Goal: Information Seeking & Learning: Learn about a topic

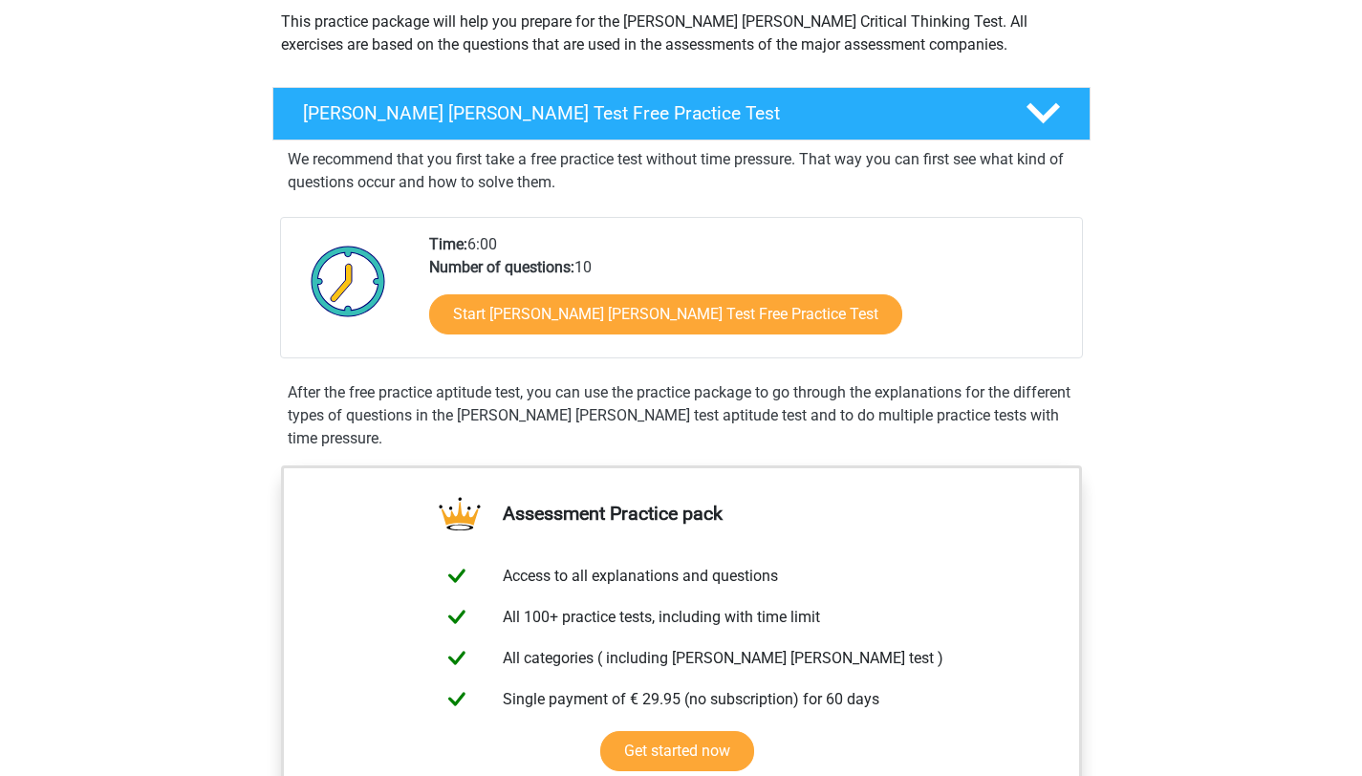
scroll to position [229, 0]
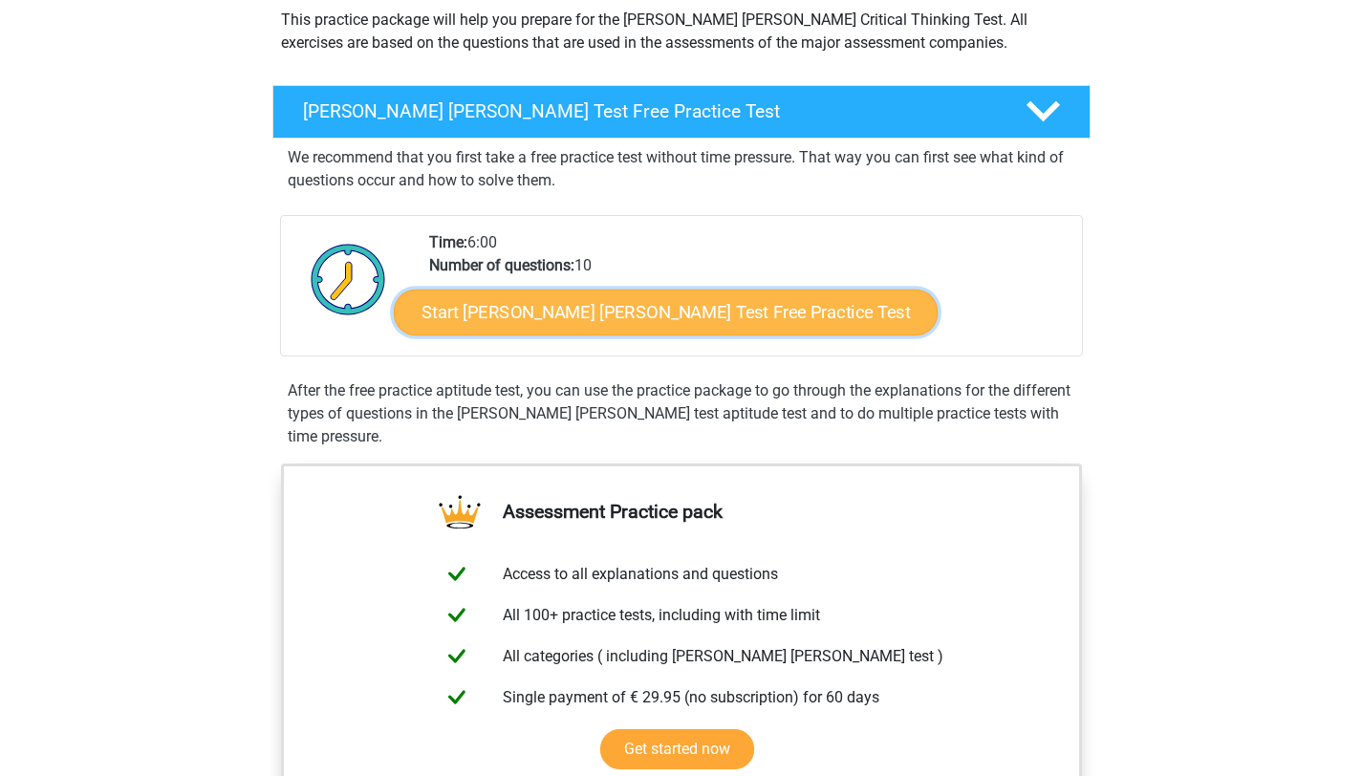
click at [563, 321] on link "Start Watson Glaser Test Free Practice Test" at bounding box center [666, 313] width 544 height 46
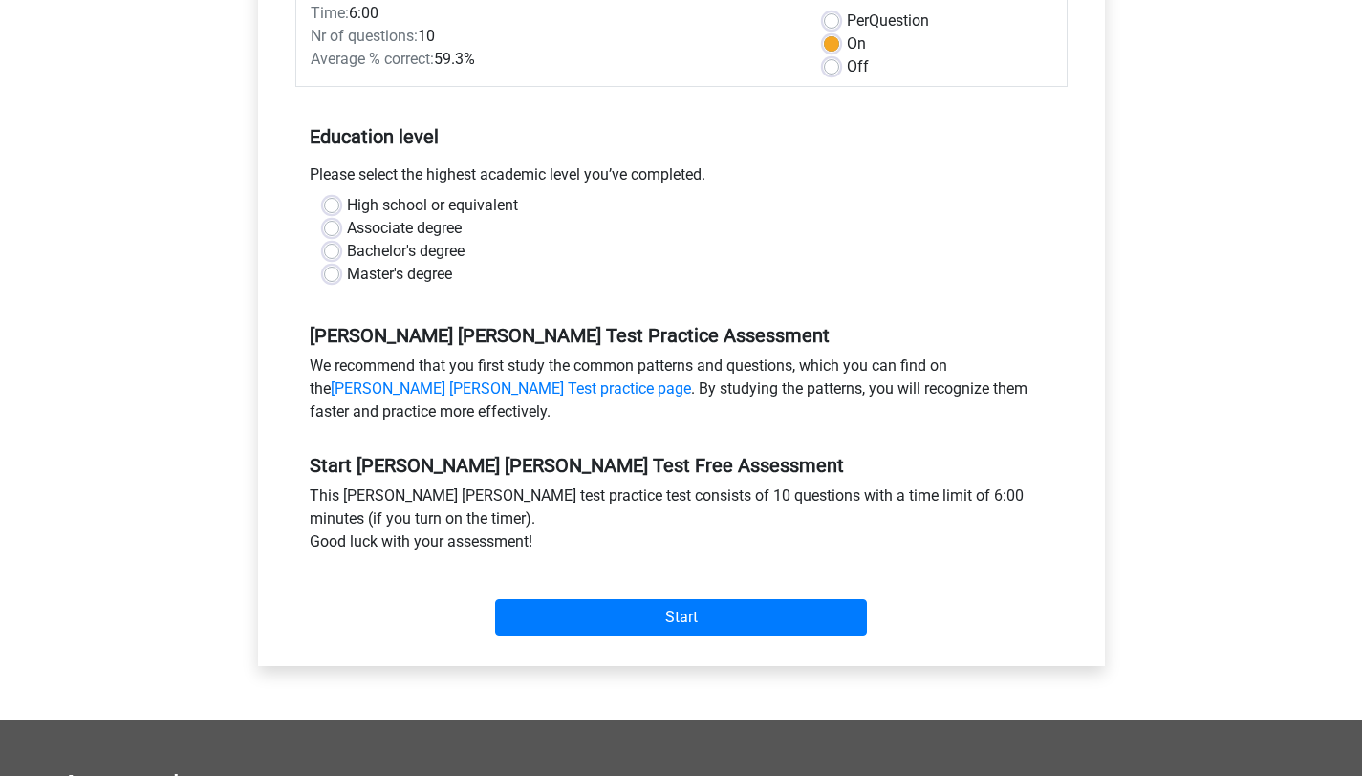
scroll to position [335, 0]
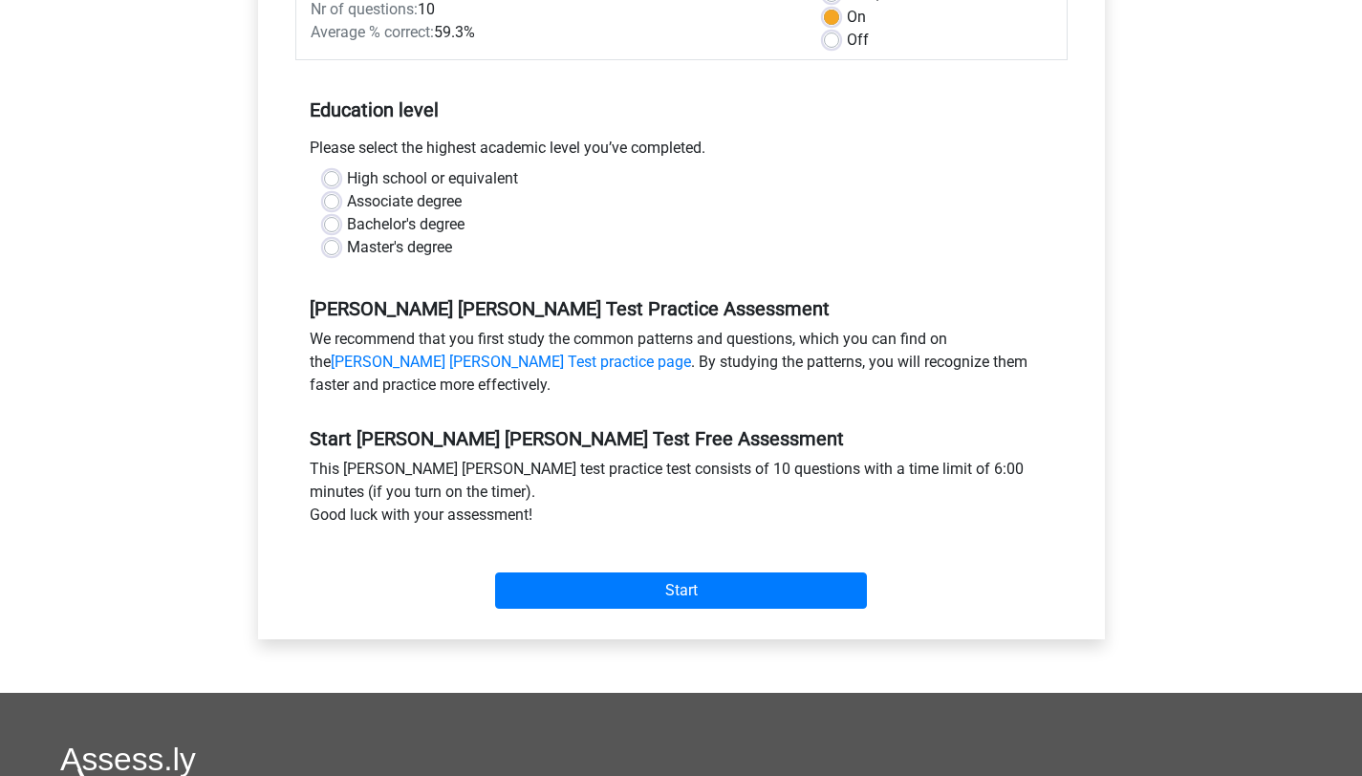
click at [435, 213] on label "Bachelor's degree" at bounding box center [406, 224] width 118 height 23
click at [339, 213] on input "Bachelor's degree" at bounding box center [331, 222] width 15 height 19
radio input "true"
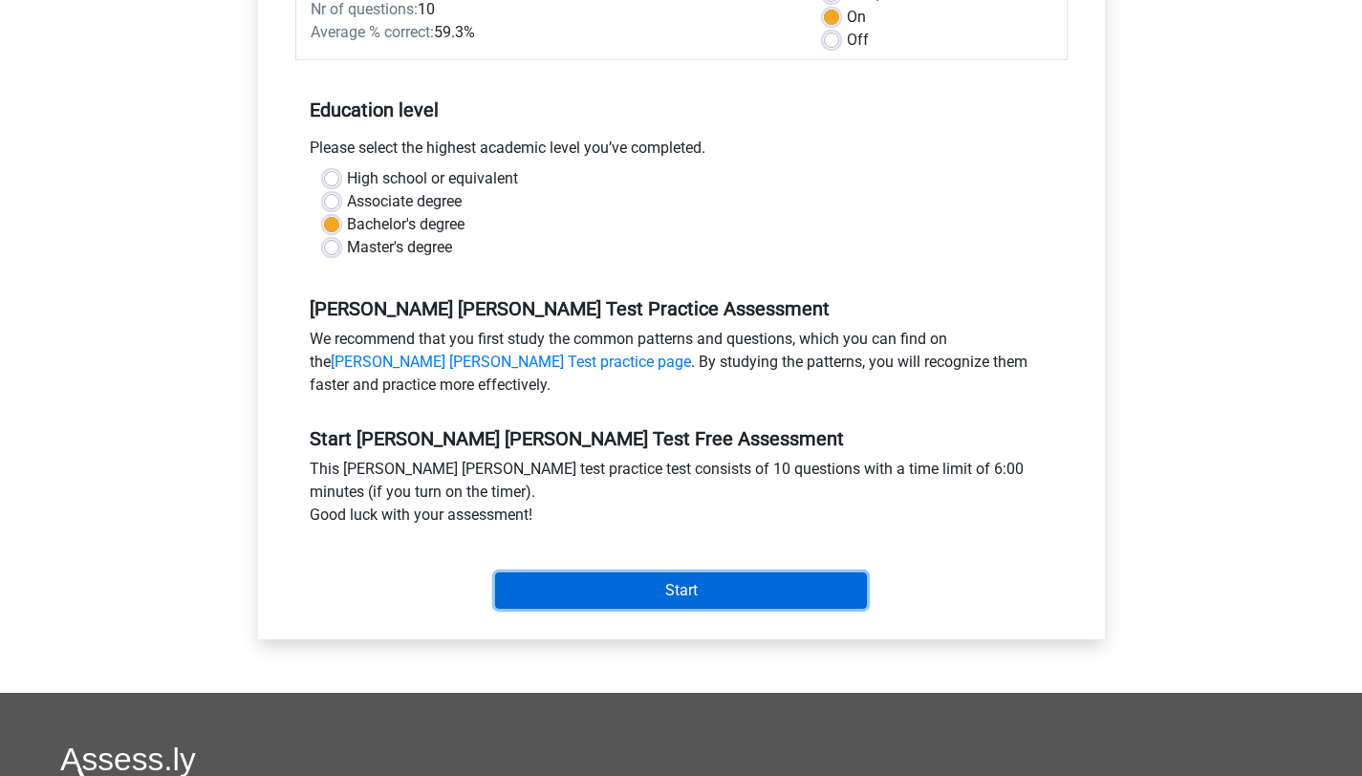
click at [697, 573] on input "Start" at bounding box center [681, 591] width 372 height 36
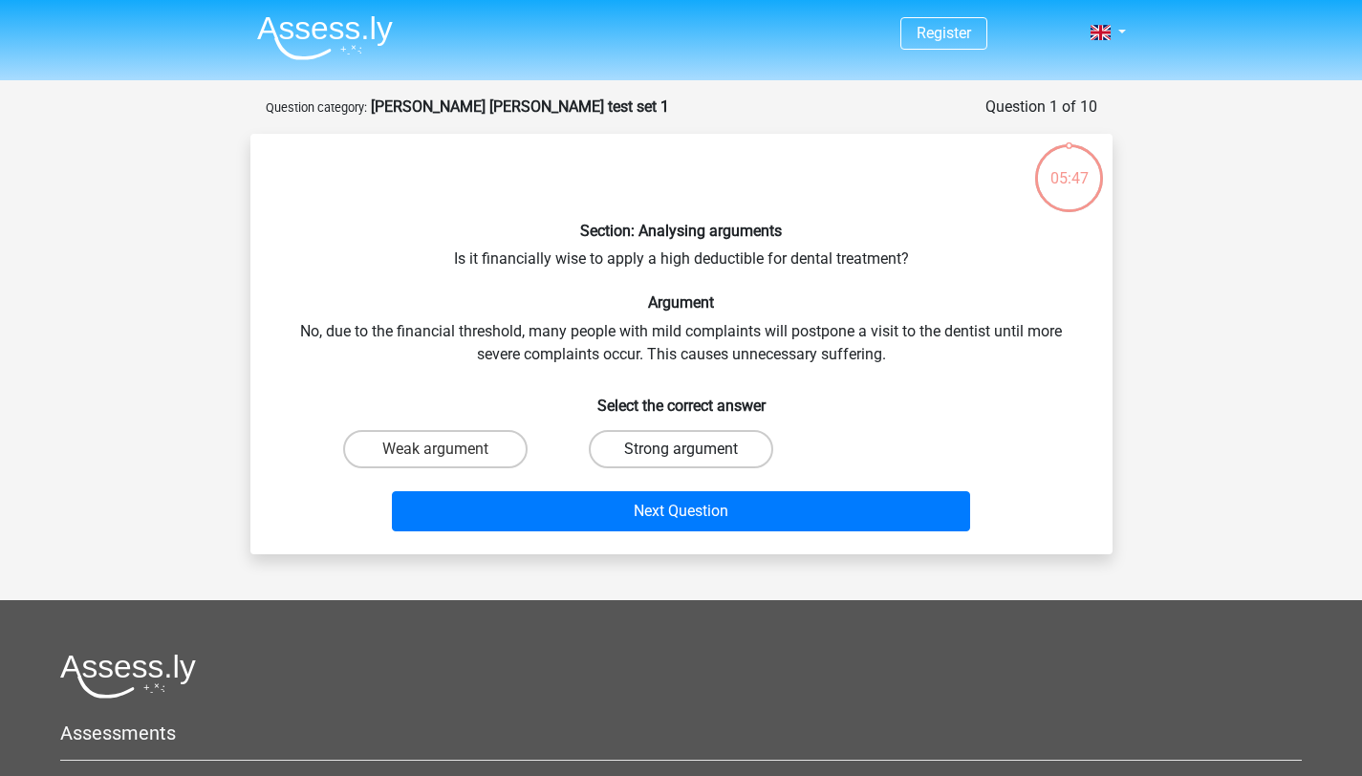
click at [639, 456] on label "Strong argument" at bounding box center [681, 449] width 184 height 38
click at [681, 456] on input "Strong argument" at bounding box center [687, 455] width 12 height 12
radio input "true"
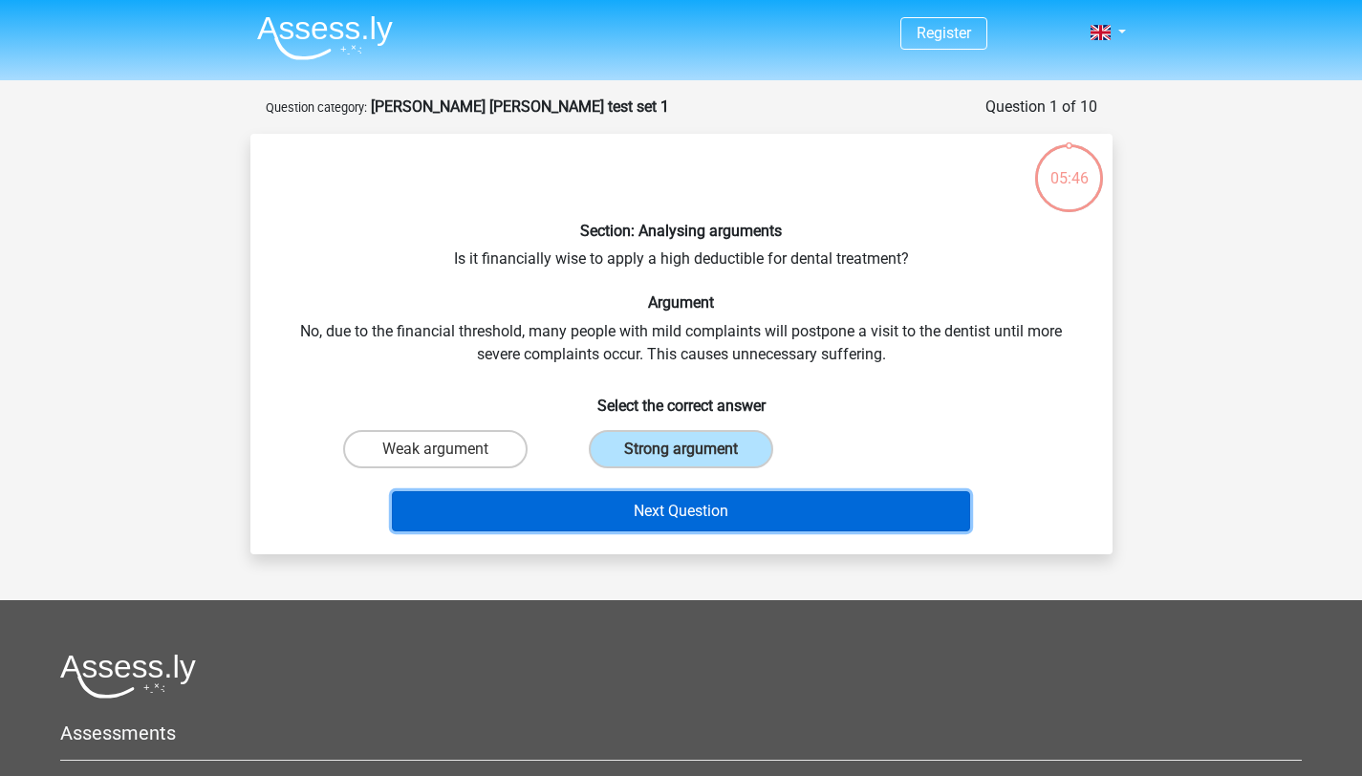
click at [651, 519] on button "Next Question" at bounding box center [681, 511] width 578 height 40
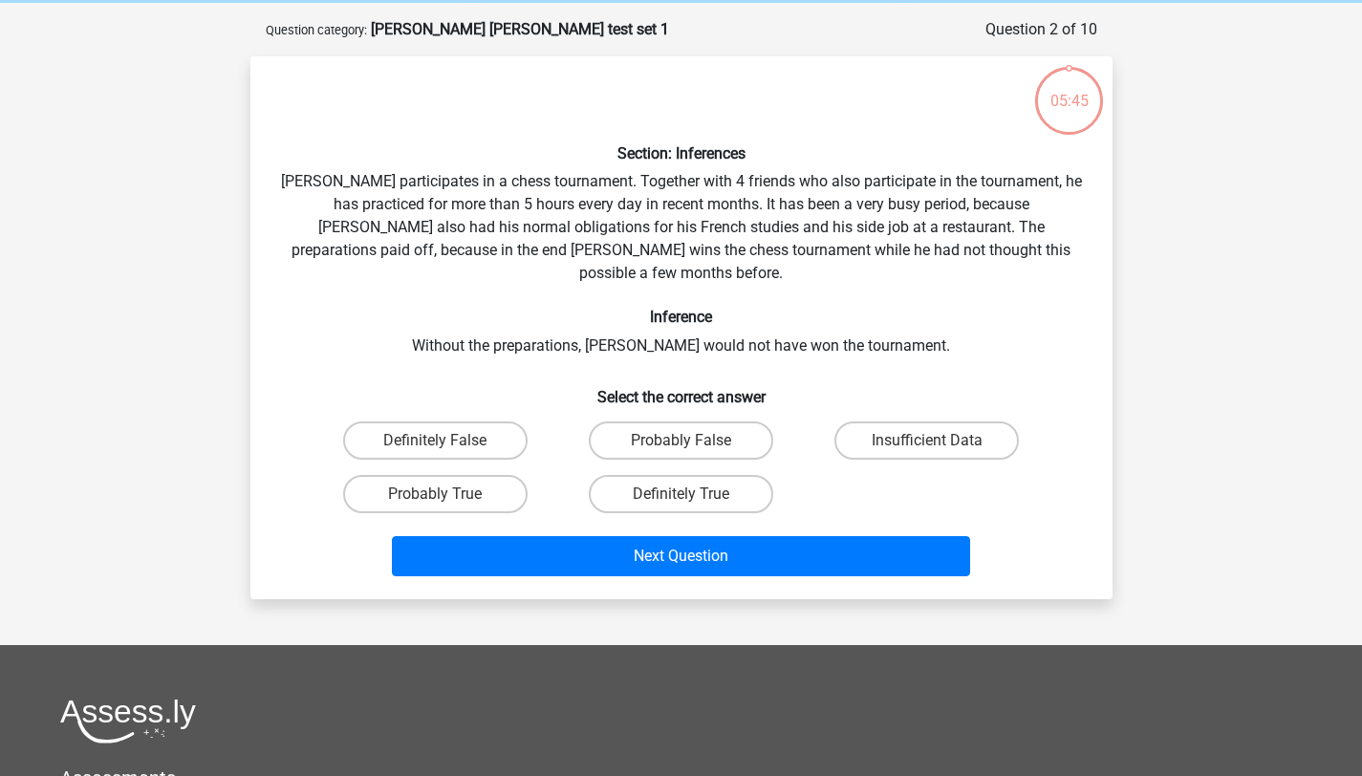
scroll to position [96, 0]
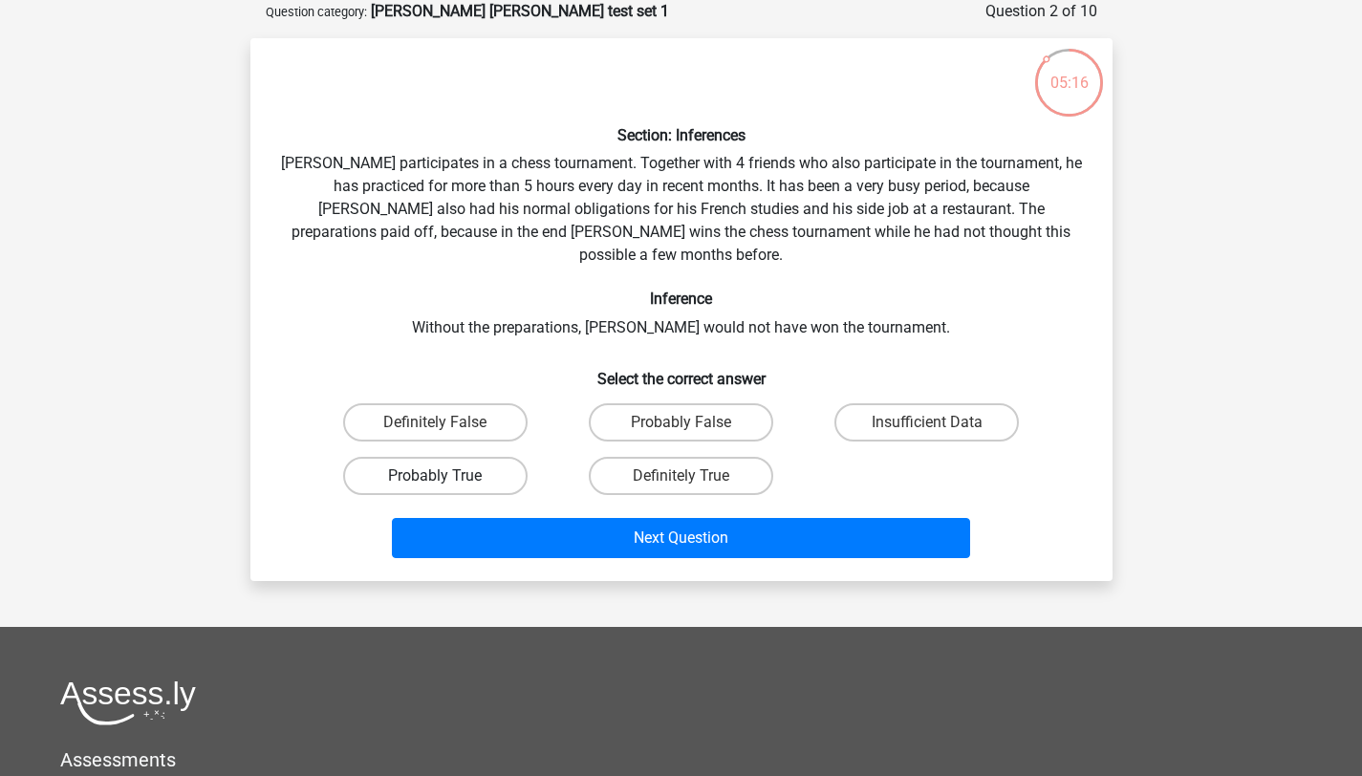
click at [494, 462] on label "Probably True" at bounding box center [435, 476] width 184 height 38
click at [447, 476] on input "Probably True" at bounding box center [441, 482] width 12 height 12
radio input "true"
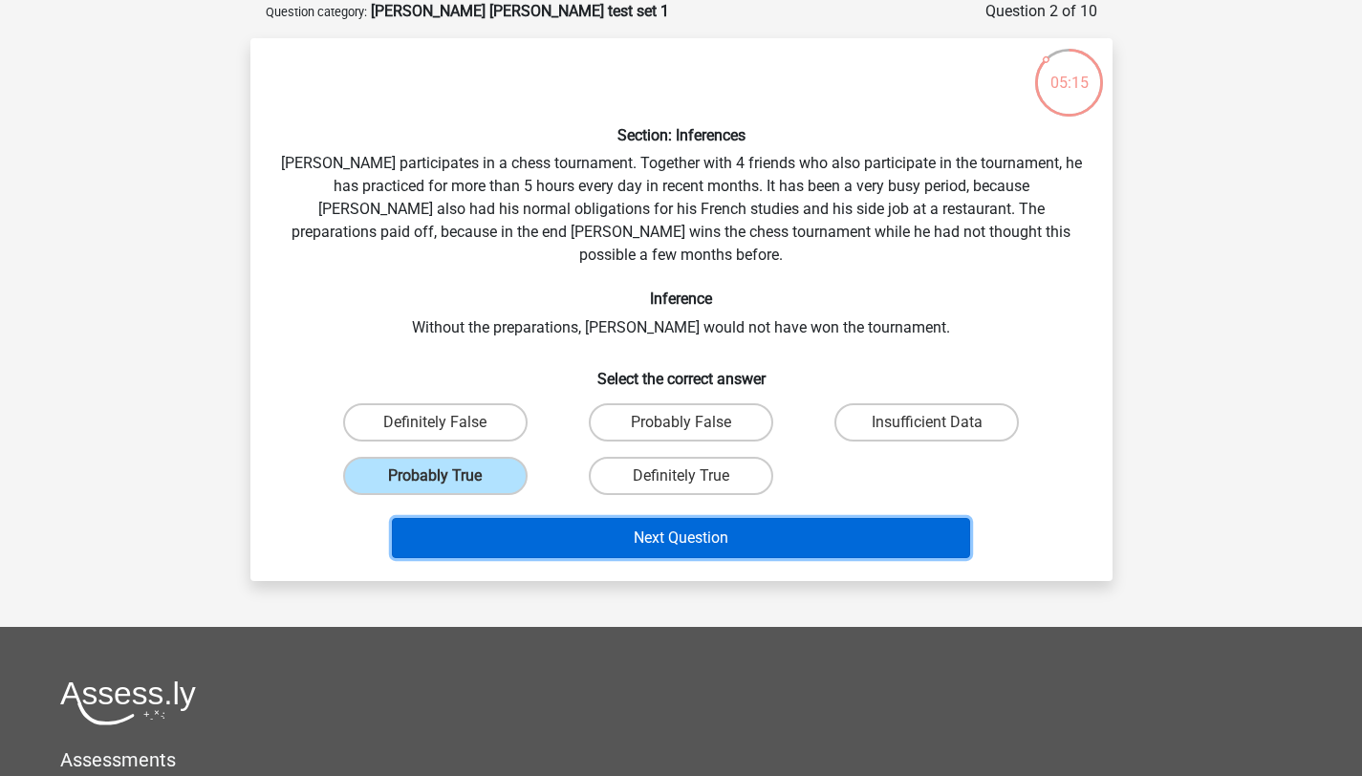
click at [574, 518] on button "Next Question" at bounding box center [681, 538] width 578 height 40
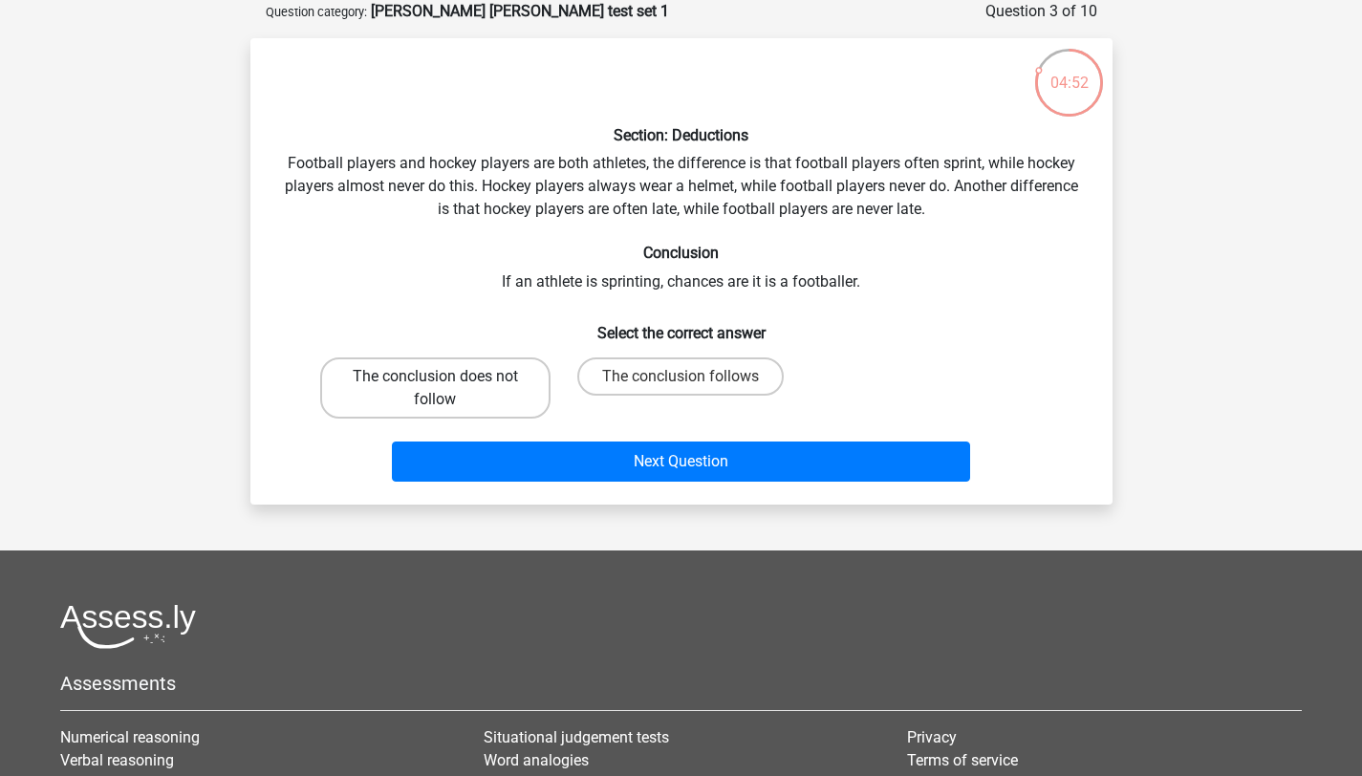
click at [512, 389] on label "The conclusion does not follow" at bounding box center [435, 387] width 230 height 61
click at [447, 389] on input "The conclusion does not follow" at bounding box center [441, 383] width 12 height 12
radio input "true"
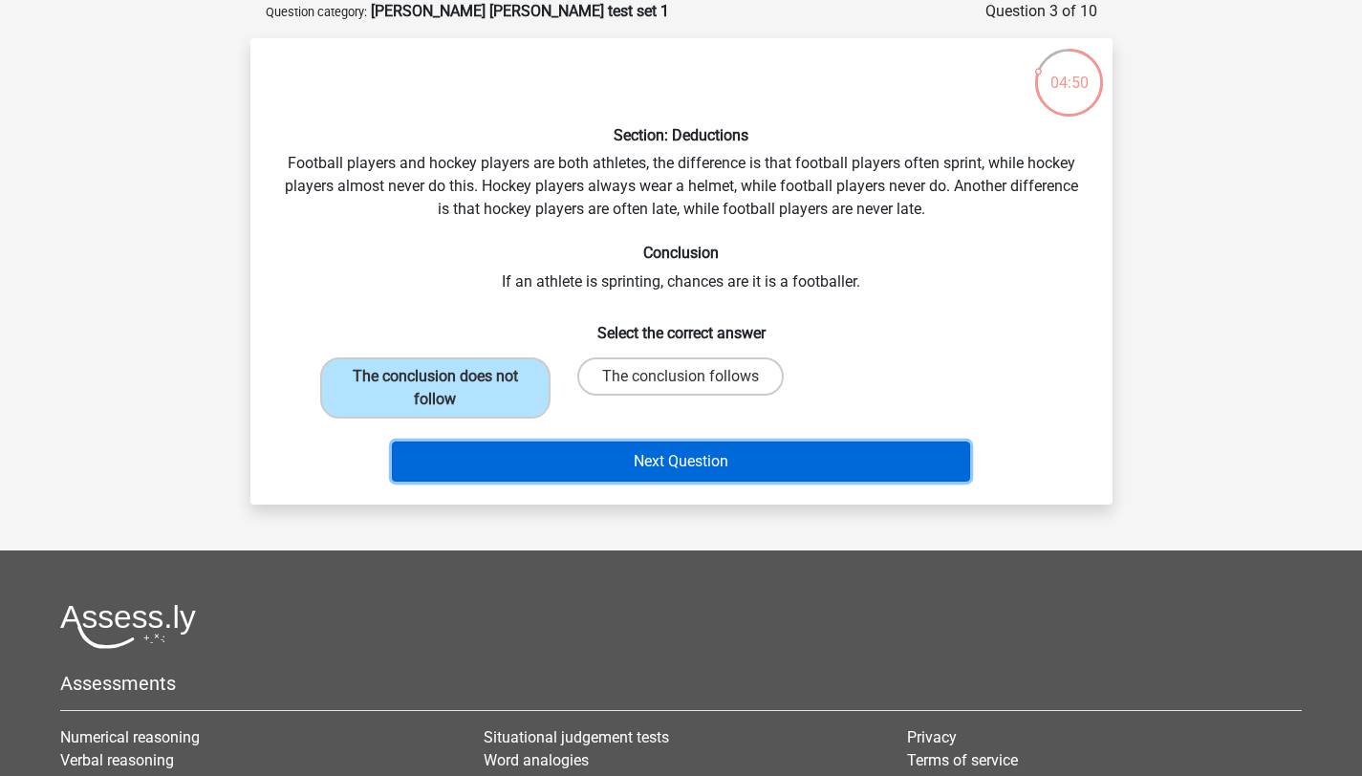
click at [569, 452] on button "Next Question" at bounding box center [681, 462] width 578 height 40
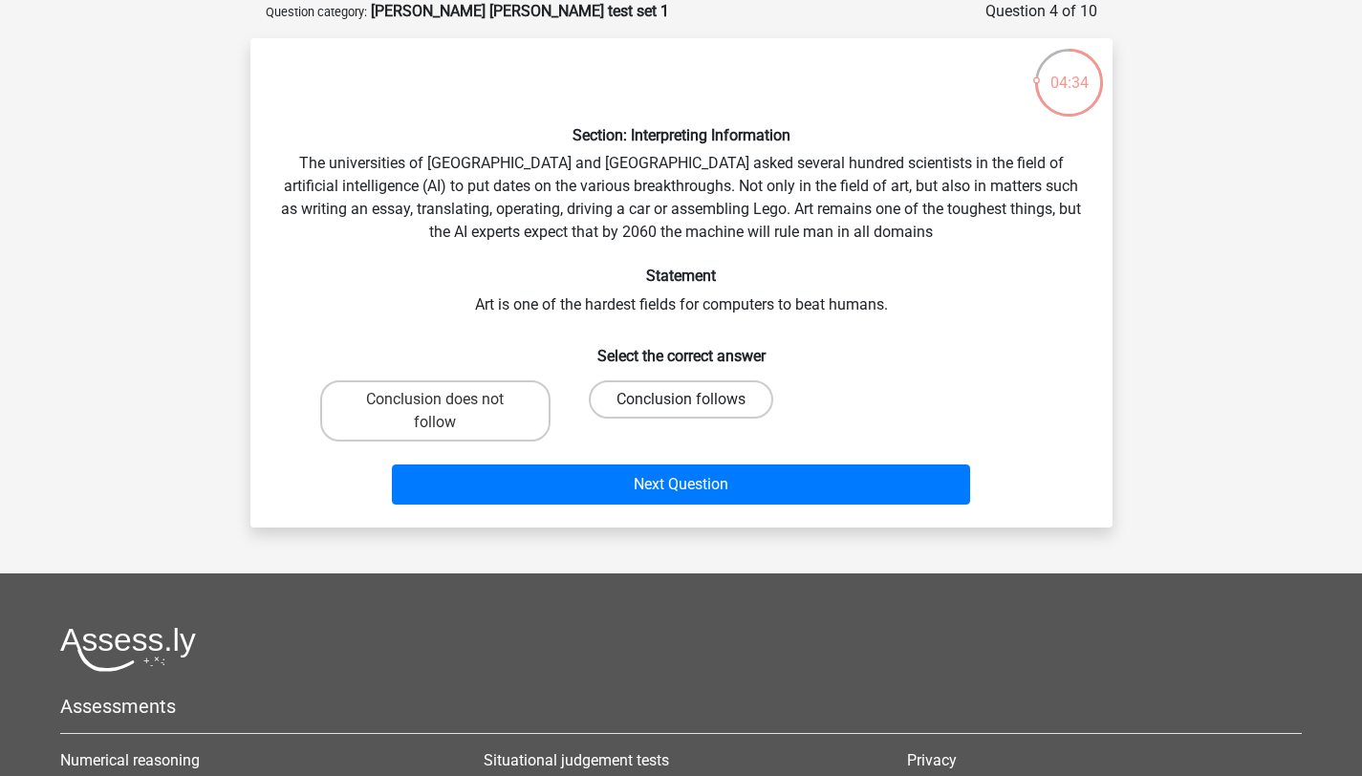
click at [629, 380] on label "Conclusion follows" at bounding box center [681, 399] width 184 height 38
click at [681, 400] on input "Conclusion follows" at bounding box center [687, 406] width 12 height 12
radio input "true"
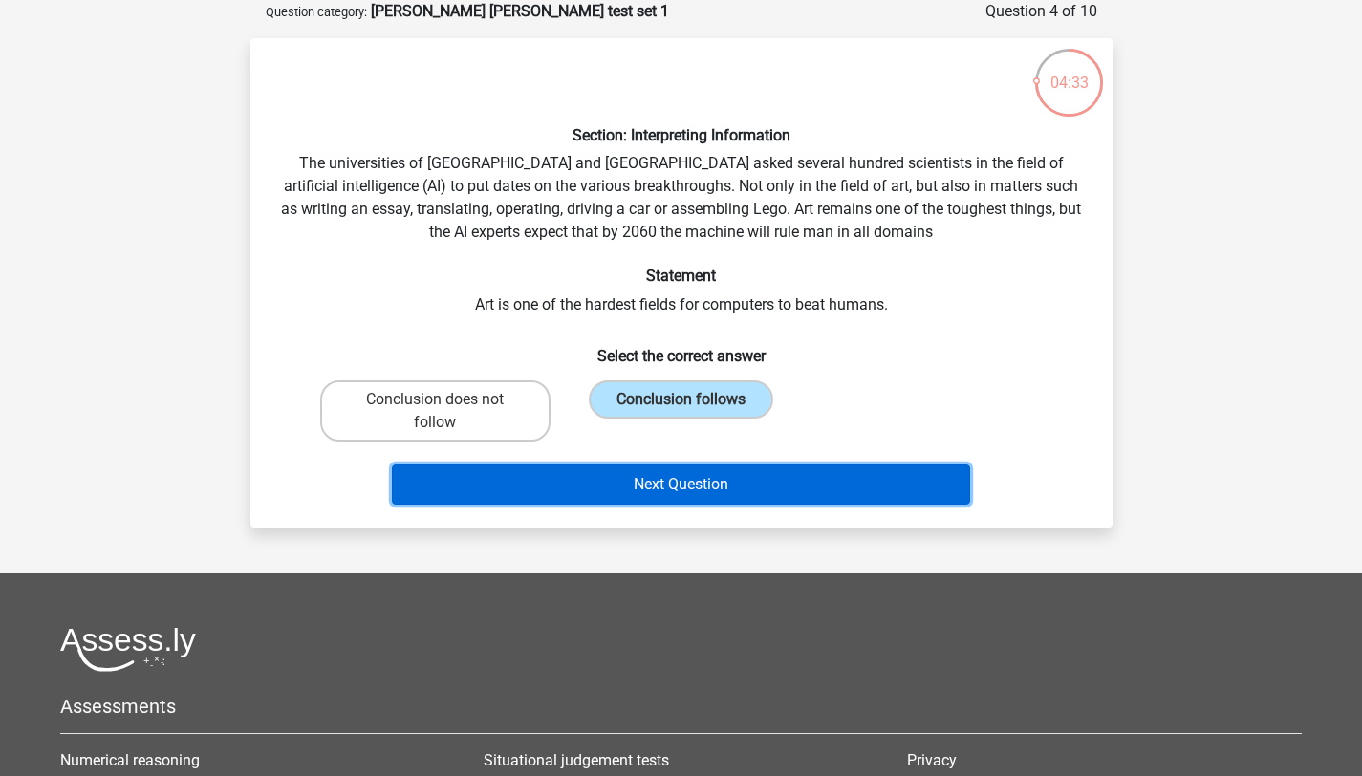
click at [638, 479] on button "Next Question" at bounding box center [681, 485] width 578 height 40
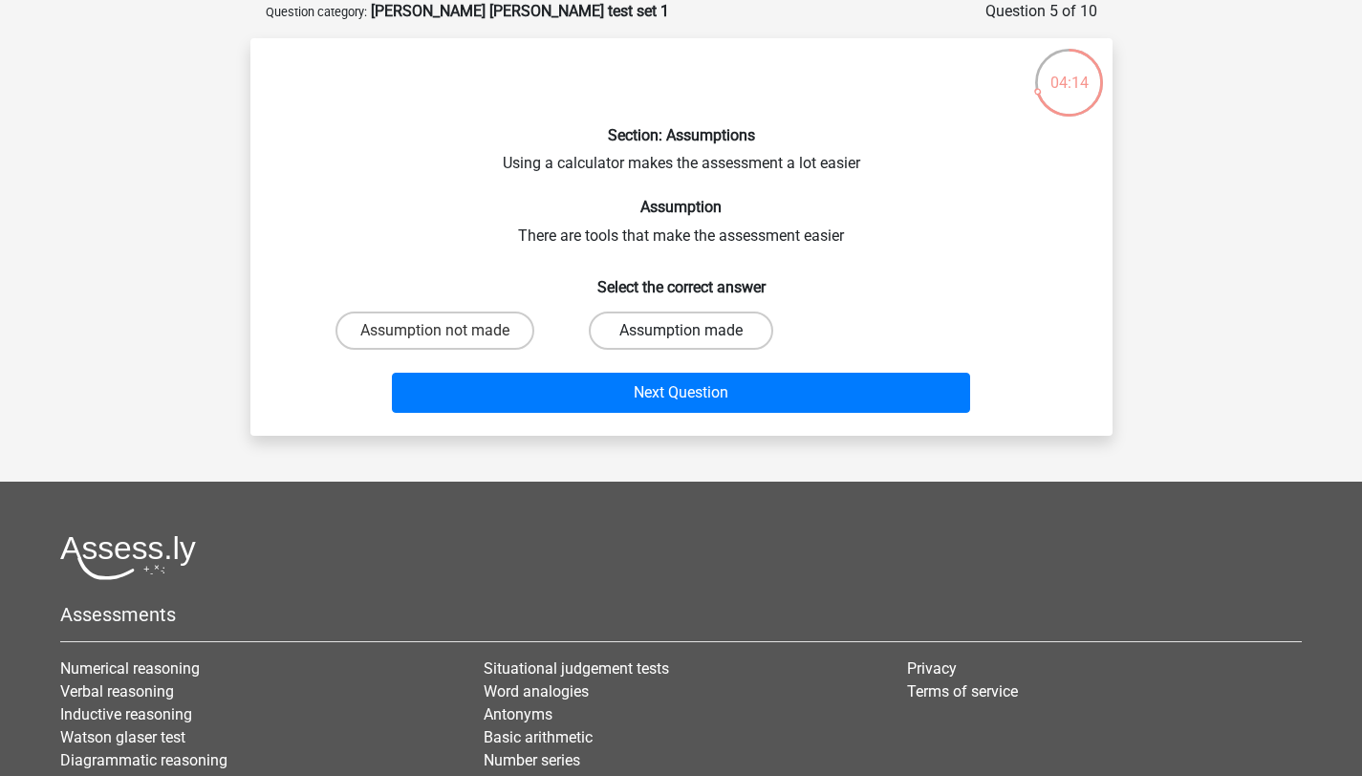
click at [637, 331] on label "Assumption made" at bounding box center [681, 331] width 184 height 38
click at [681, 331] on input "Assumption made" at bounding box center [687, 337] width 12 height 12
radio input "true"
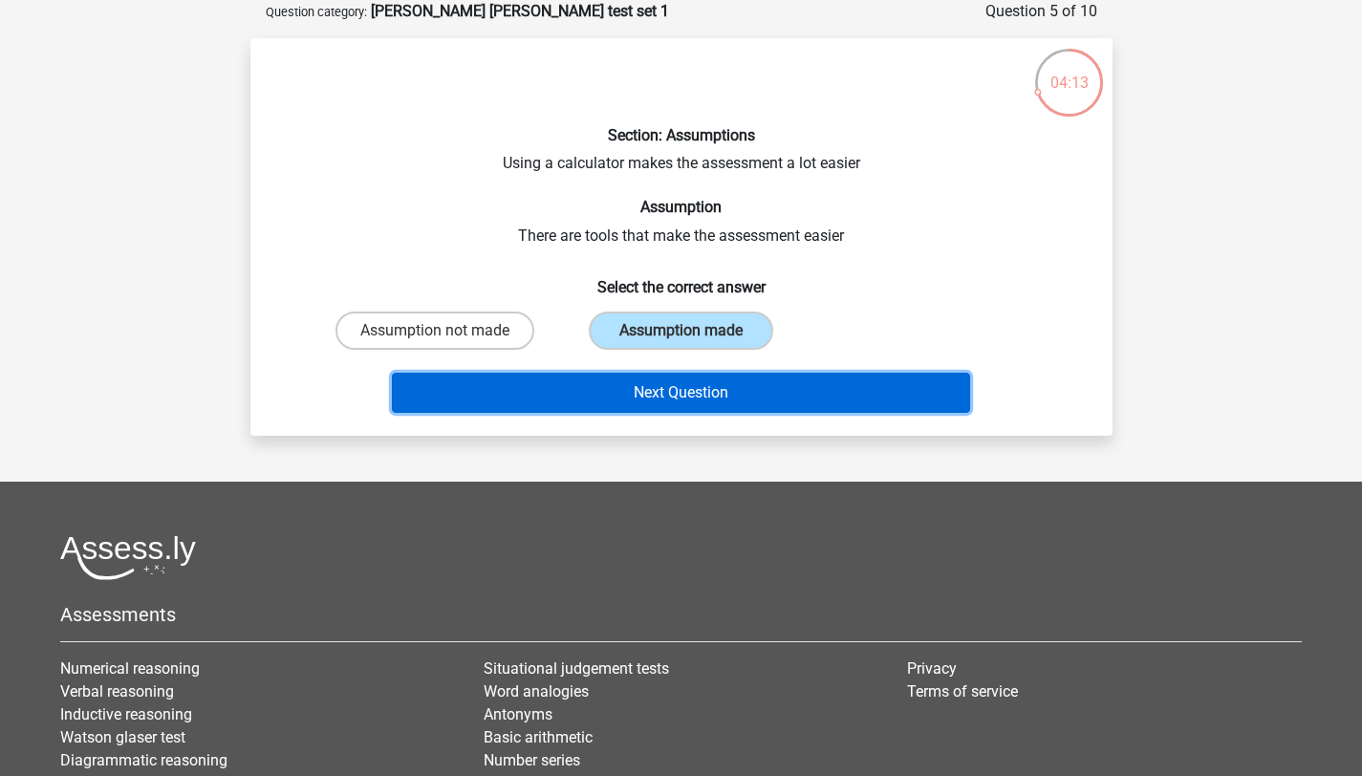
click at [634, 390] on button "Next Question" at bounding box center [681, 393] width 578 height 40
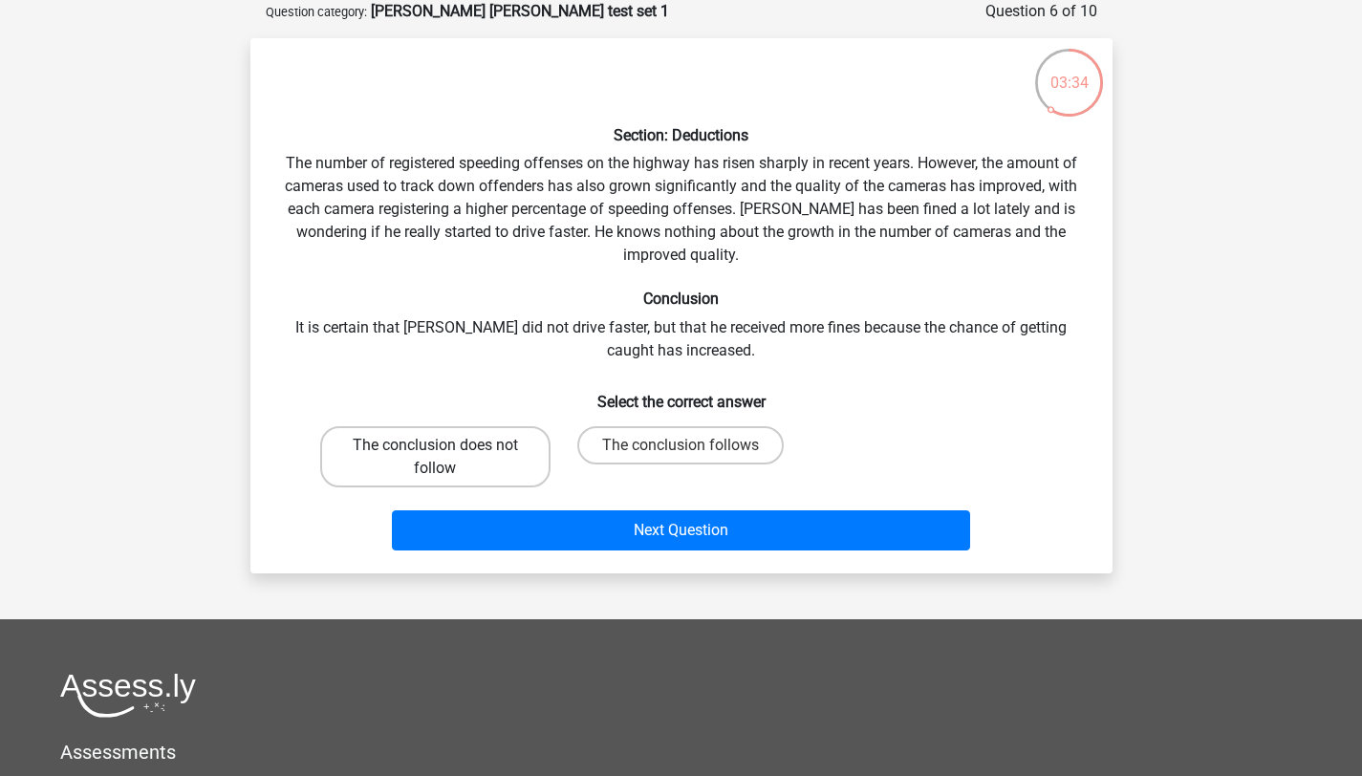
click at [477, 453] on label "The conclusion does not follow" at bounding box center [435, 456] width 230 height 61
click at [447, 453] on input "The conclusion does not follow" at bounding box center [441, 451] width 12 height 12
radio input "true"
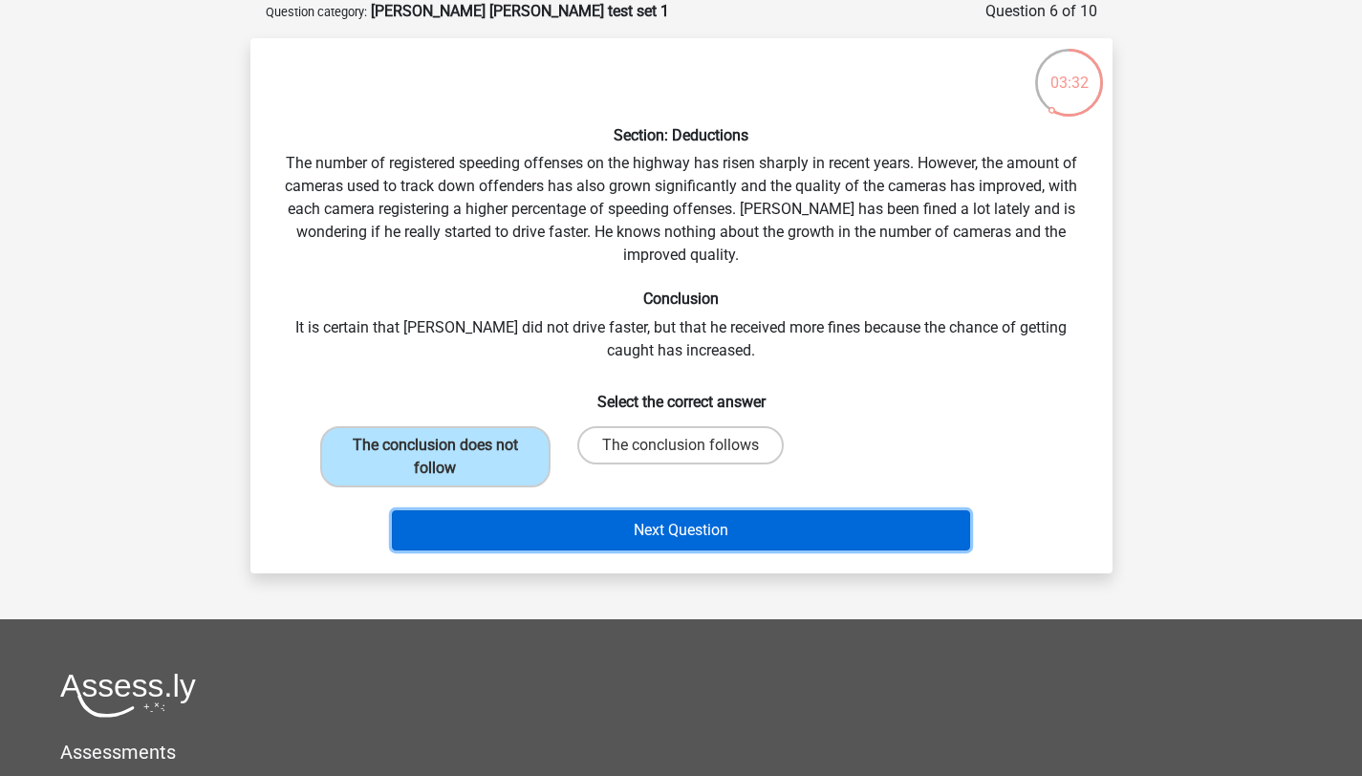
click at [598, 530] on button "Next Question" at bounding box center [681, 530] width 578 height 40
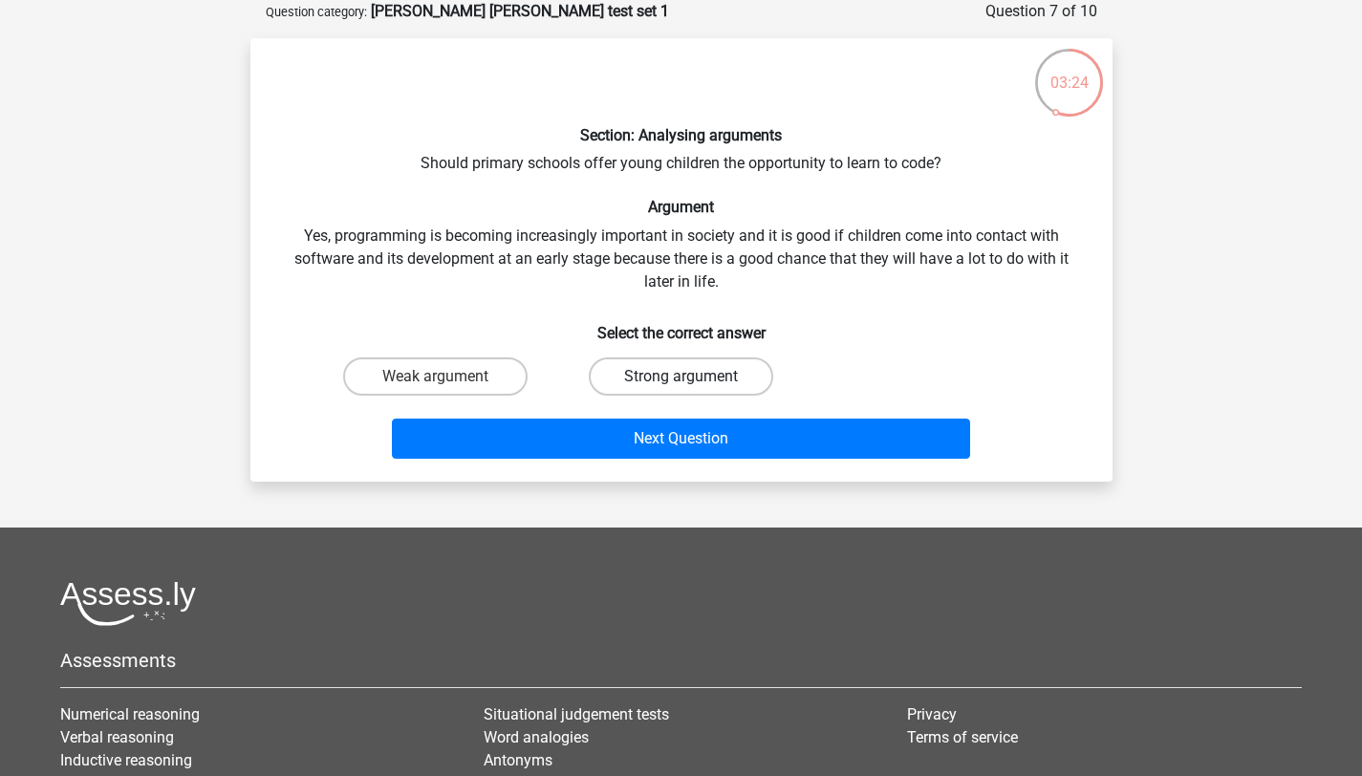
click at [747, 370] on label "Strong argument" at bounding box center [681, 376] width 184 height 38
click at [693, 377] on input "Strong argument" at bounding box center [687, 383] width 12 height 12
radio input "true"
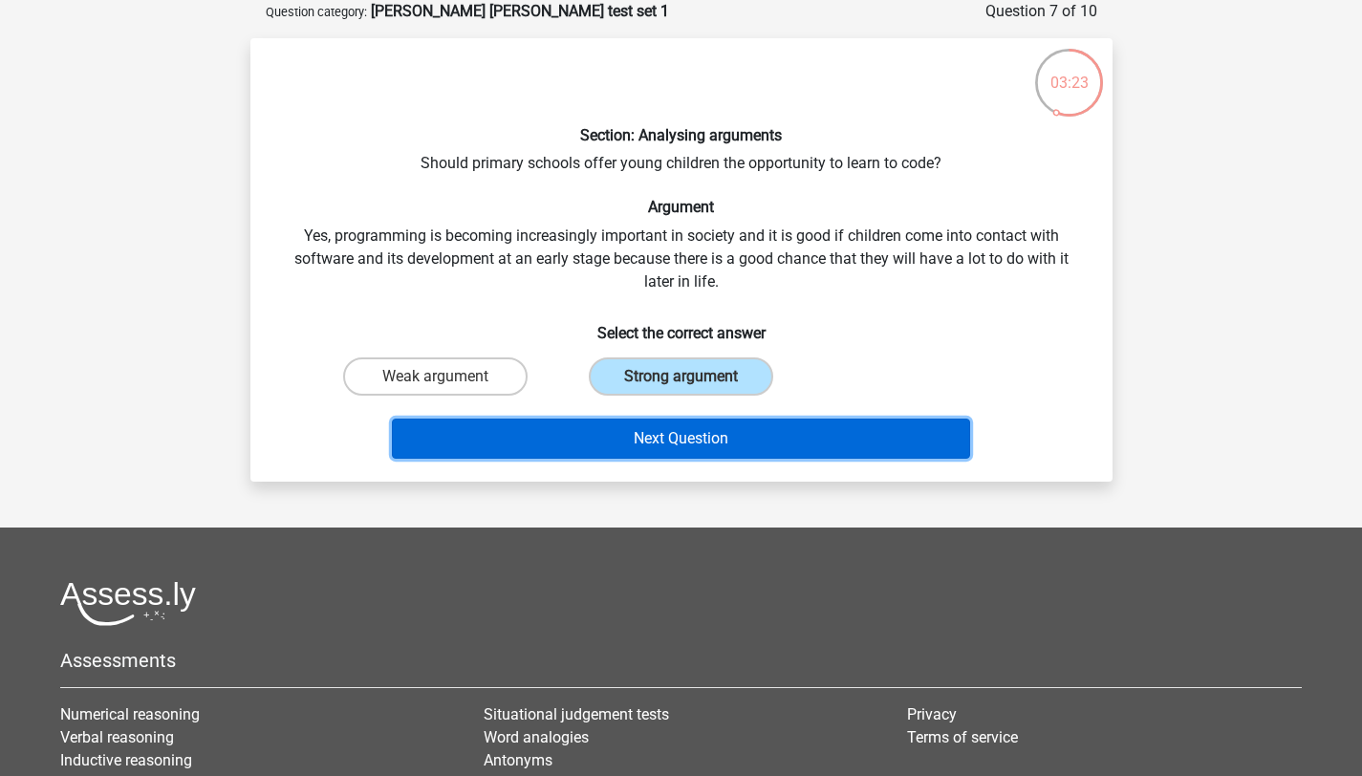
click at [748, 432] on button "Next Question" at bounding box center [681, 439] width 578 height 40
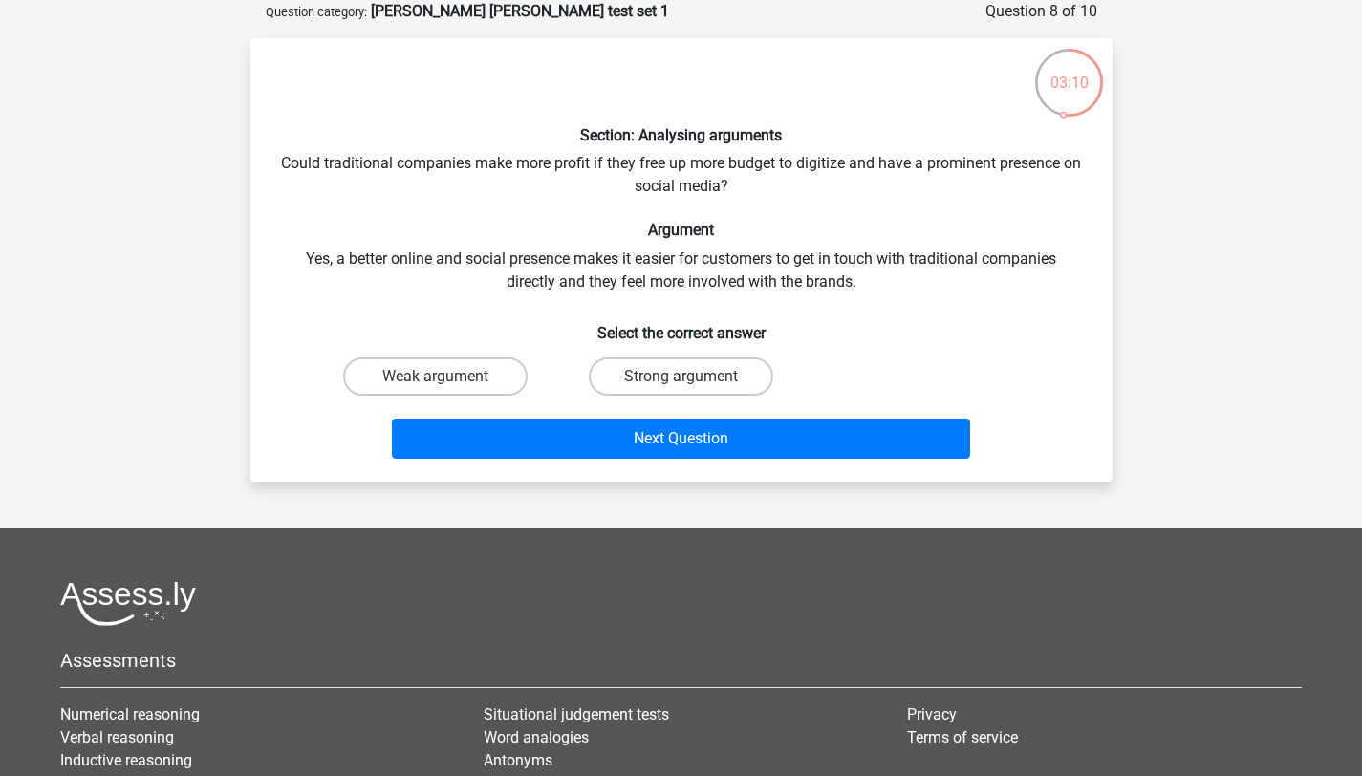
click at [512, 163] on div "Section: Analysing arguments Could traditional companies make more profit if th…" at bounding box center [681, 260] width 847 height 413
click at [598, 371] on label "Strong argument" at bounding box center [681, 376] width 184 height 38
click at [681, 377] on input "Strong argument" at bounding box center [687, 383] width 12 height 12
radio input "true"
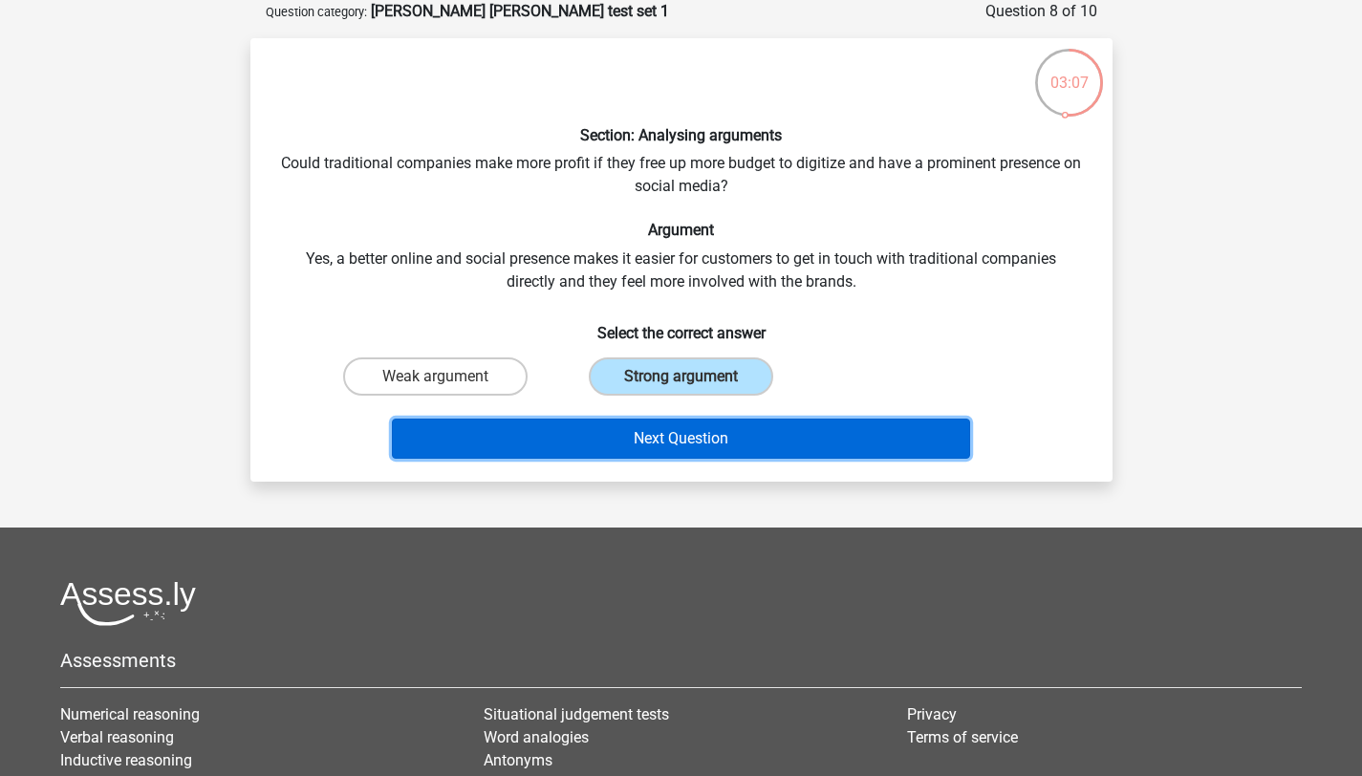
click at [616, 428] on button "Next Question" at bounding box center [681, 439] width 578 height 40
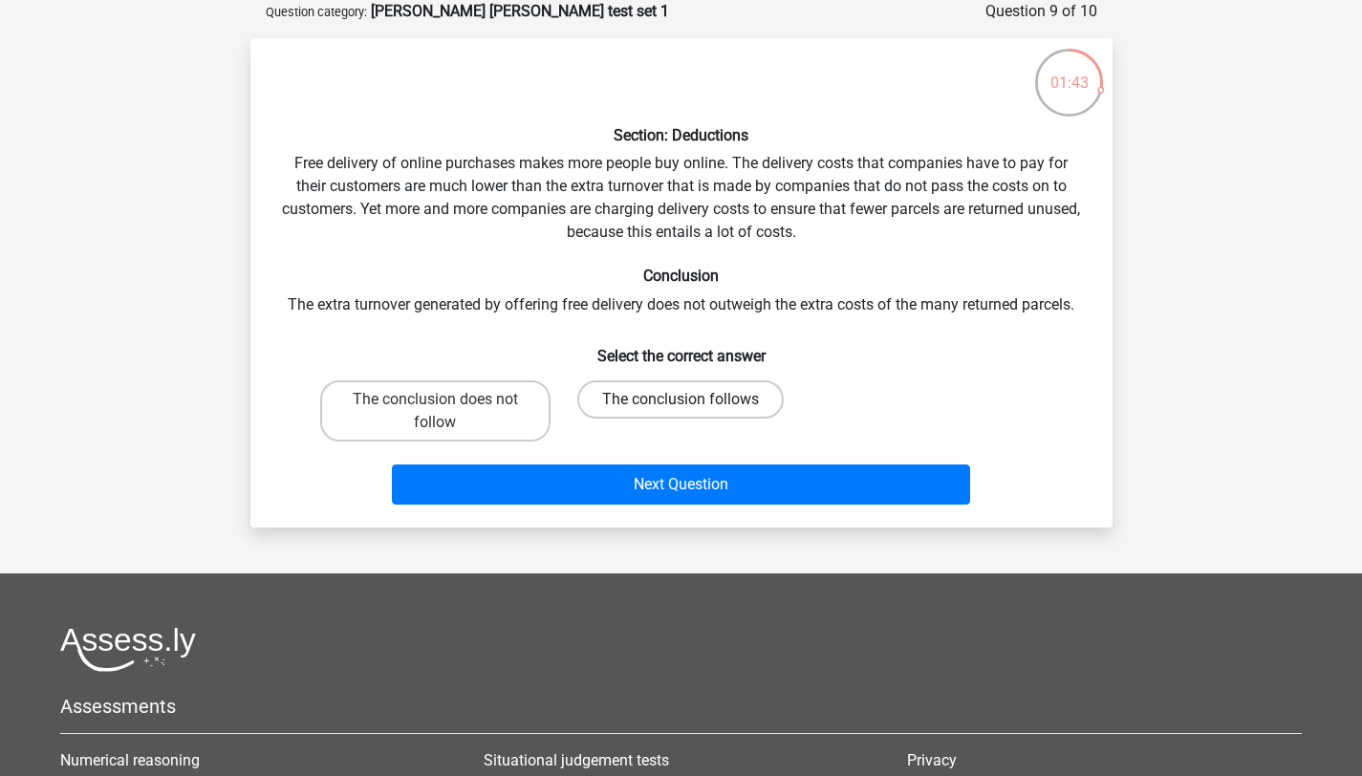
click at [651, 411] on label "The conclusion follows" at bounding box center [680, 399] width 206 height 38
click at [681, 411] on input "The conclusion follows" at bounding box center [687, 406] width 12 height 12
radio input "true"
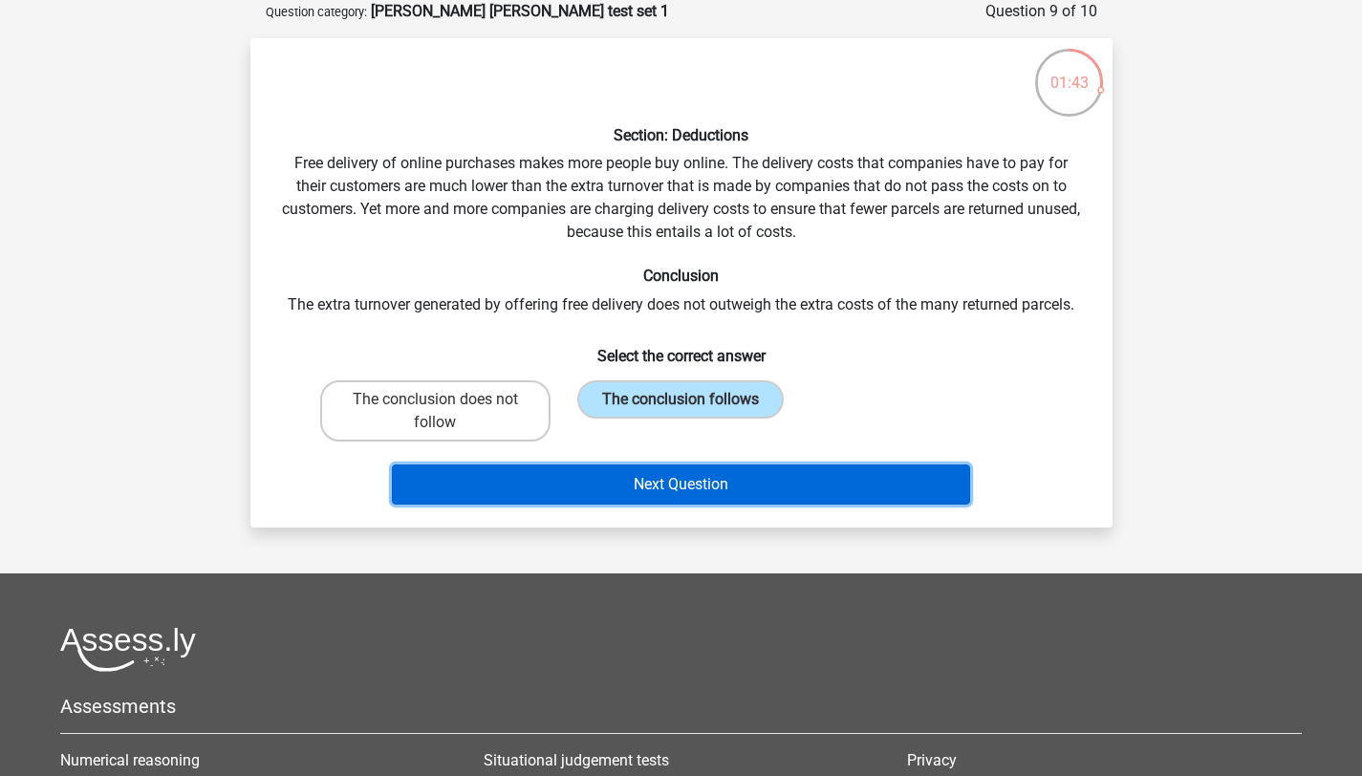
click at [660, 486] on button "Next Question" at bounding box center [681, 485] width 578 height 40
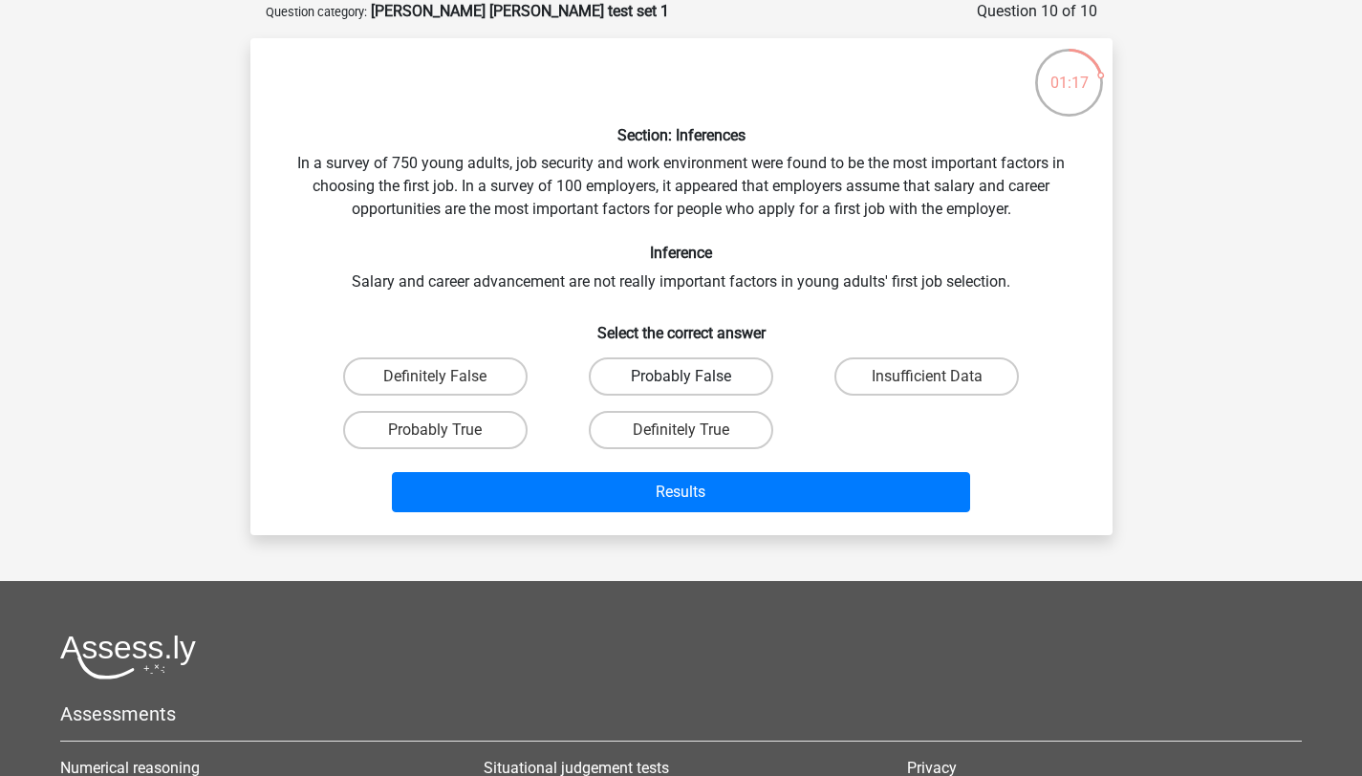
click at [709, 372] on label "Probably False" at bounding box center [681, 376] width 184 height 38
click at [693, 377] on input "Probably False" at bounding box center [687, 383] width 12 height 12
radio input "true"
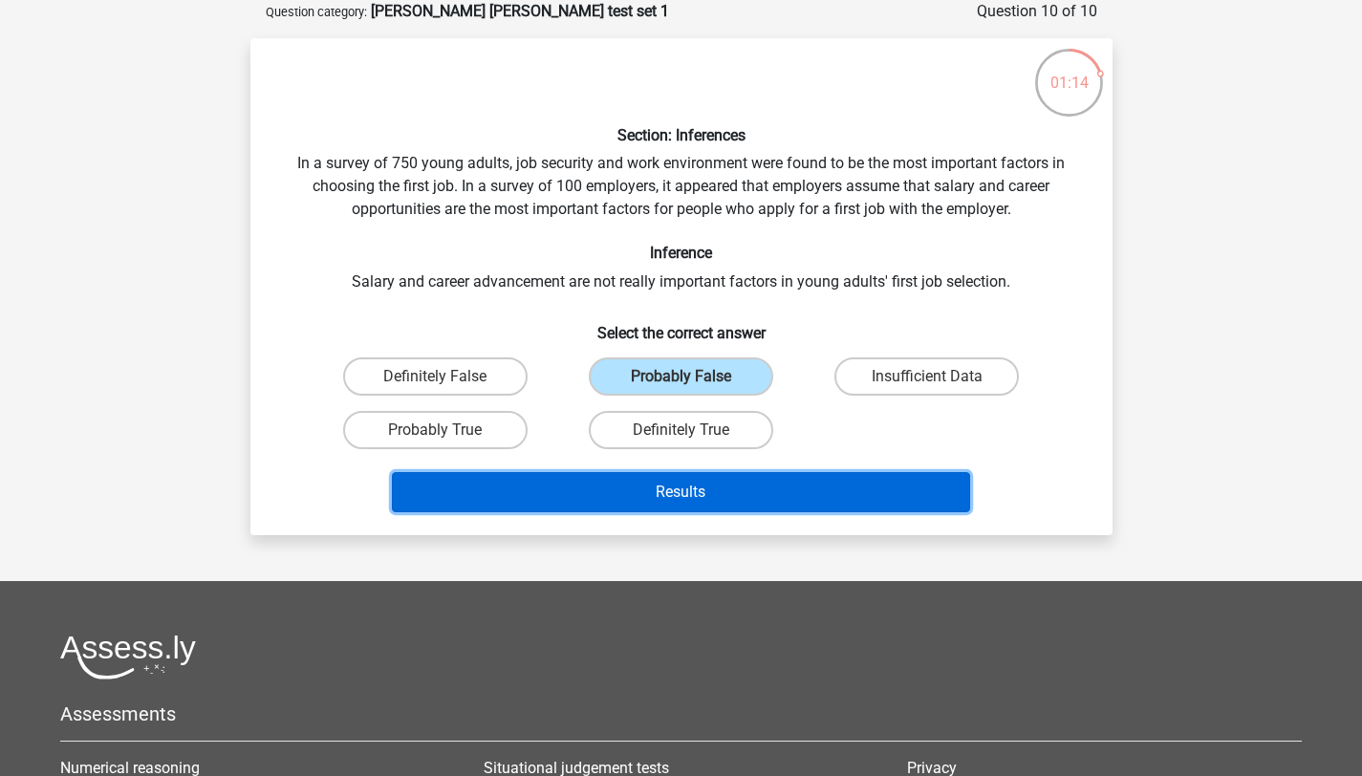
click at [811, 492] on button "Results" at bounding box center [681, 492] width 578 height 40
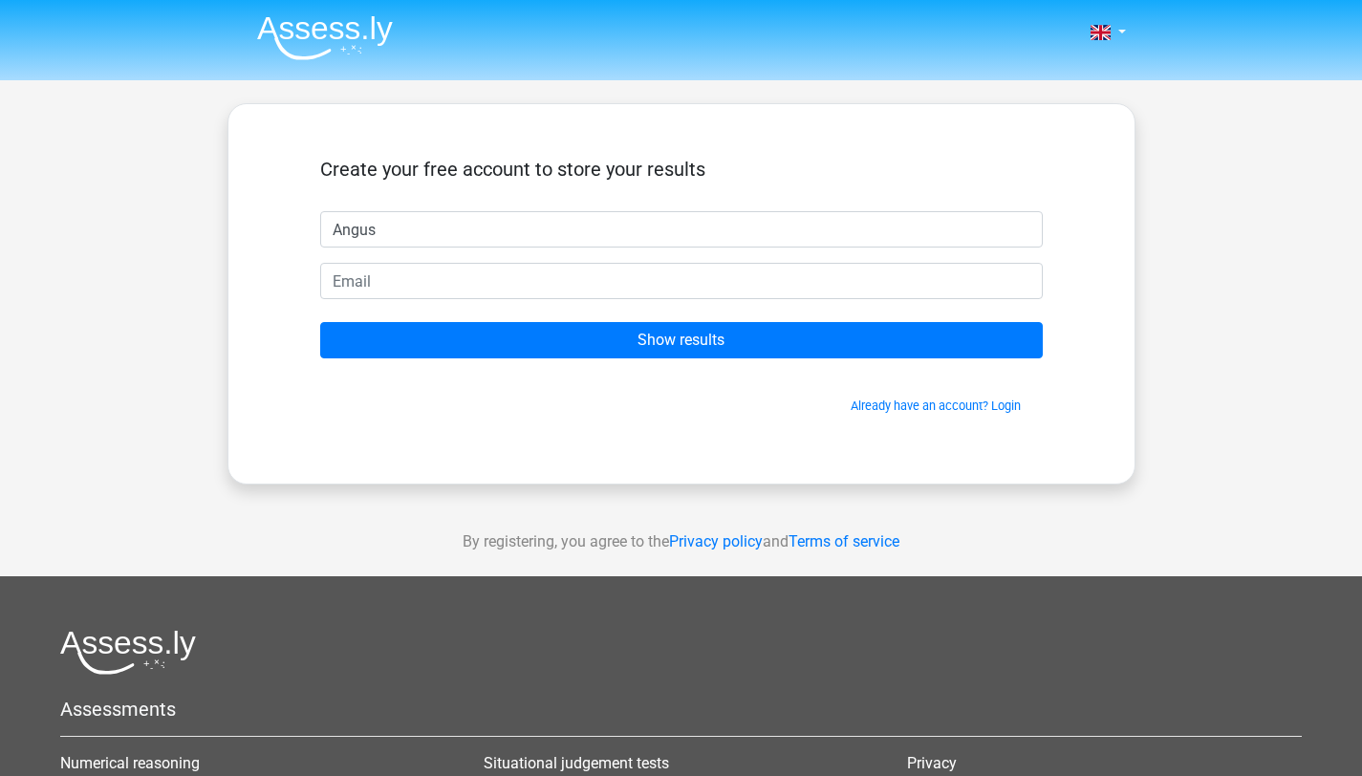
type input "Angus"
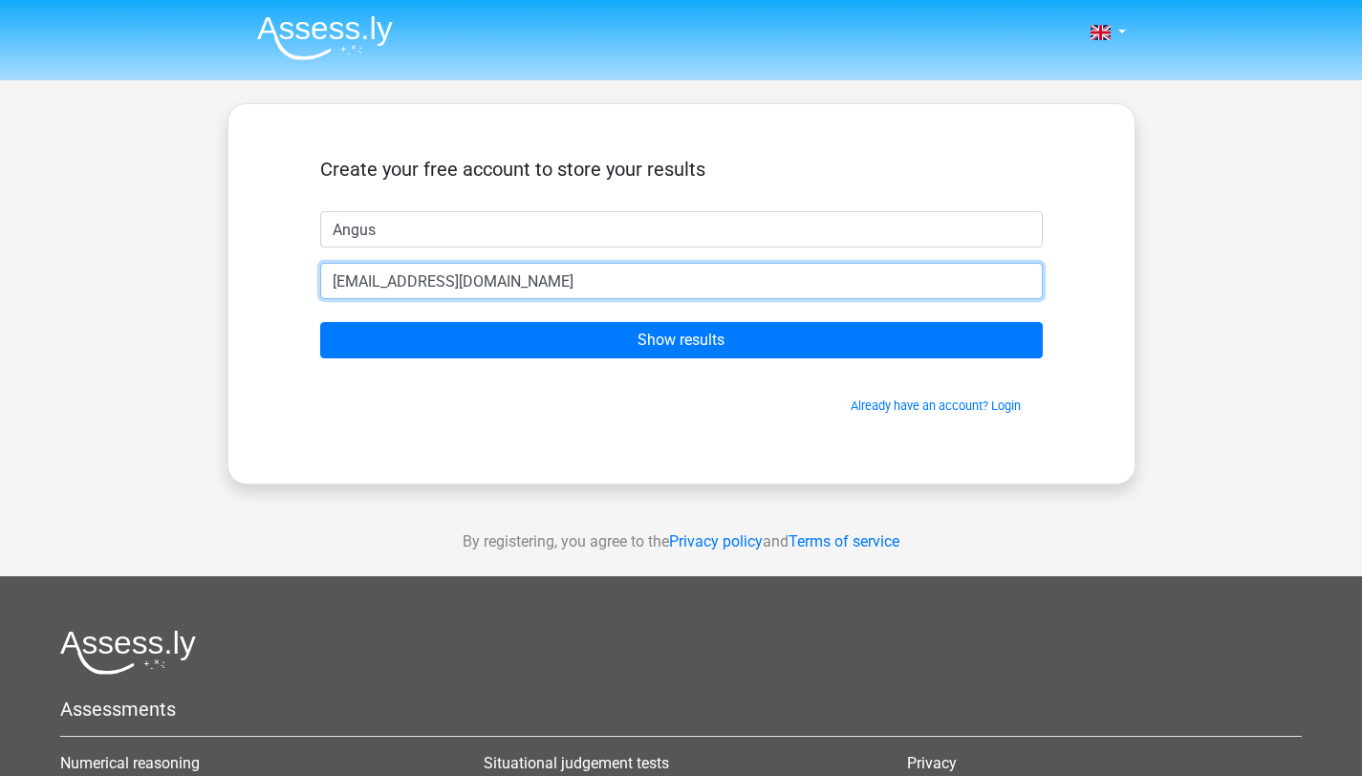
type input "[EMAIL_ADDRESS][DOMAIN_NAME]"
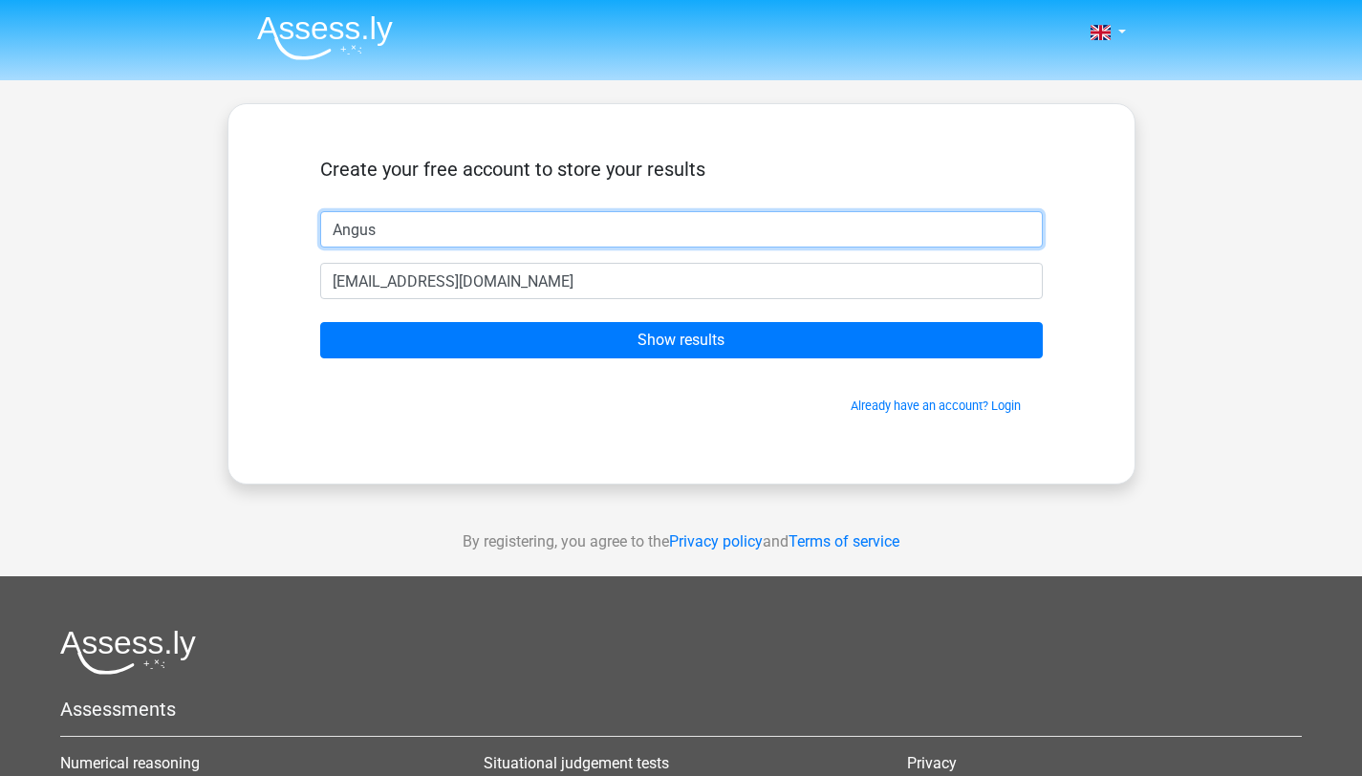
click at [380, 227] on input "Angus" at bounding box center [681, 229] width 723 height 36
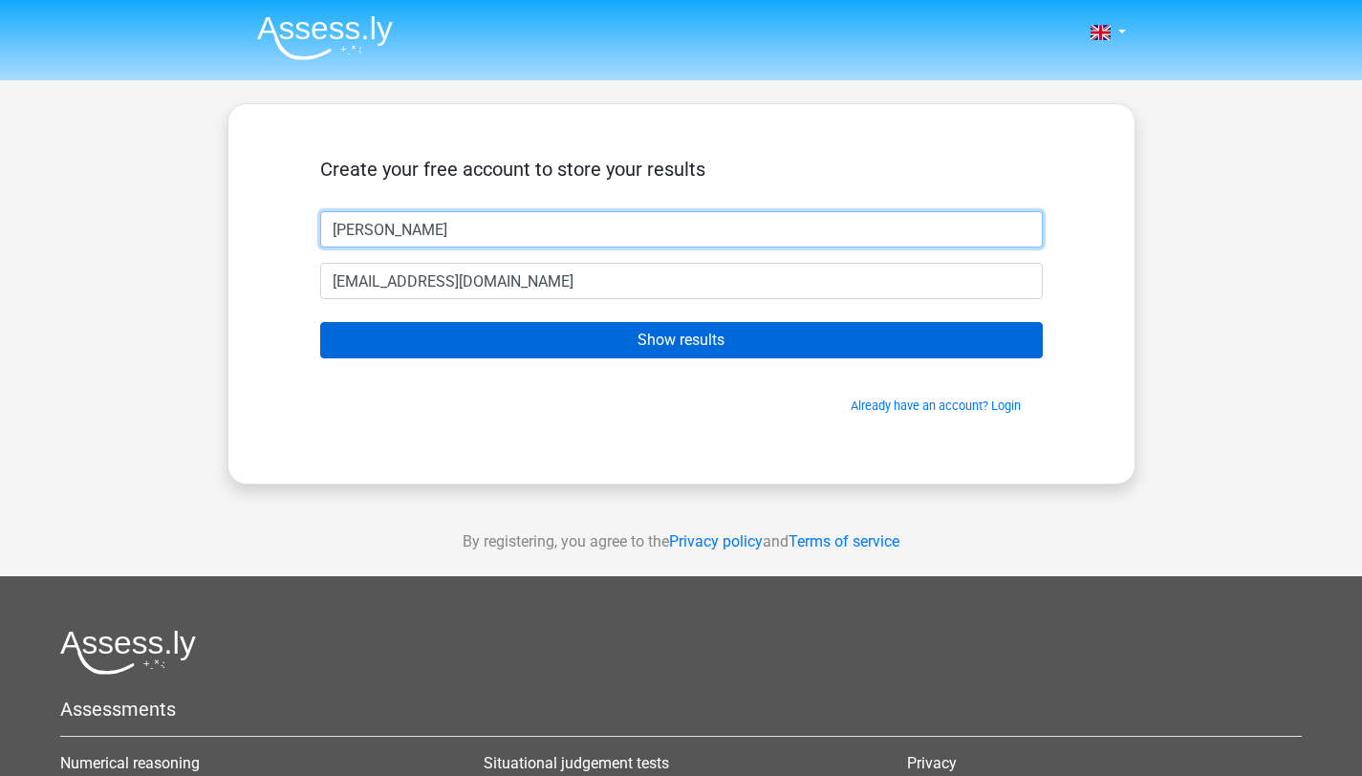
type input "Fred"
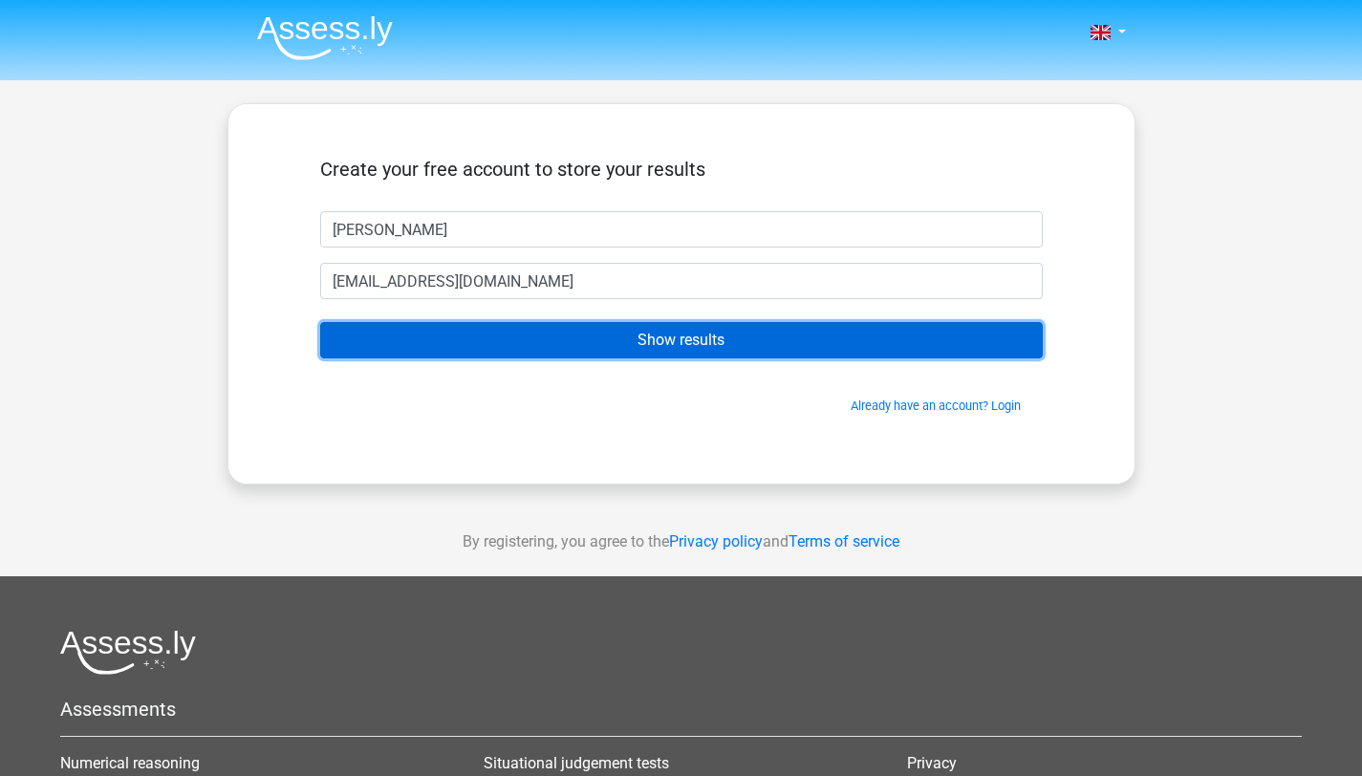
click at [455, 333] on input "Show results" at bounding box center [681, 340] width 723 height 36
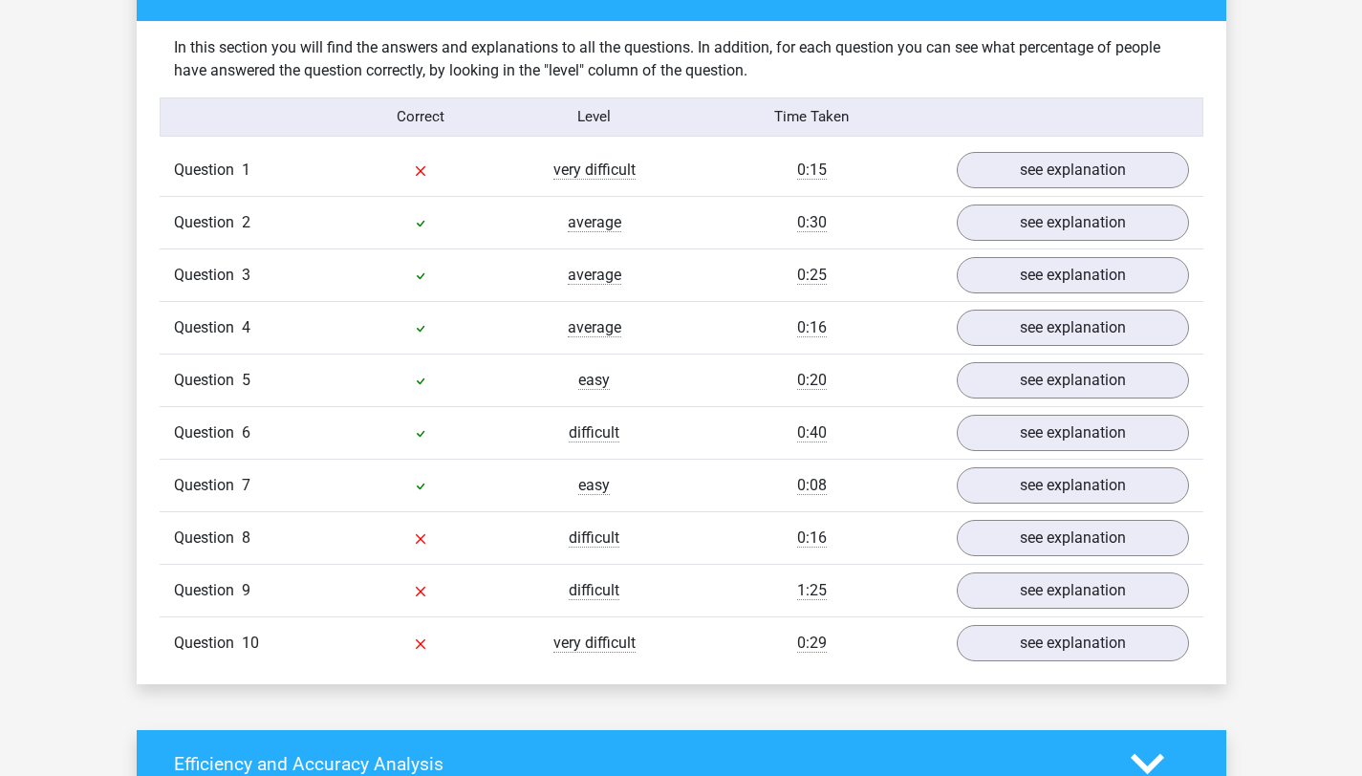
scroll to position [1474, 0]
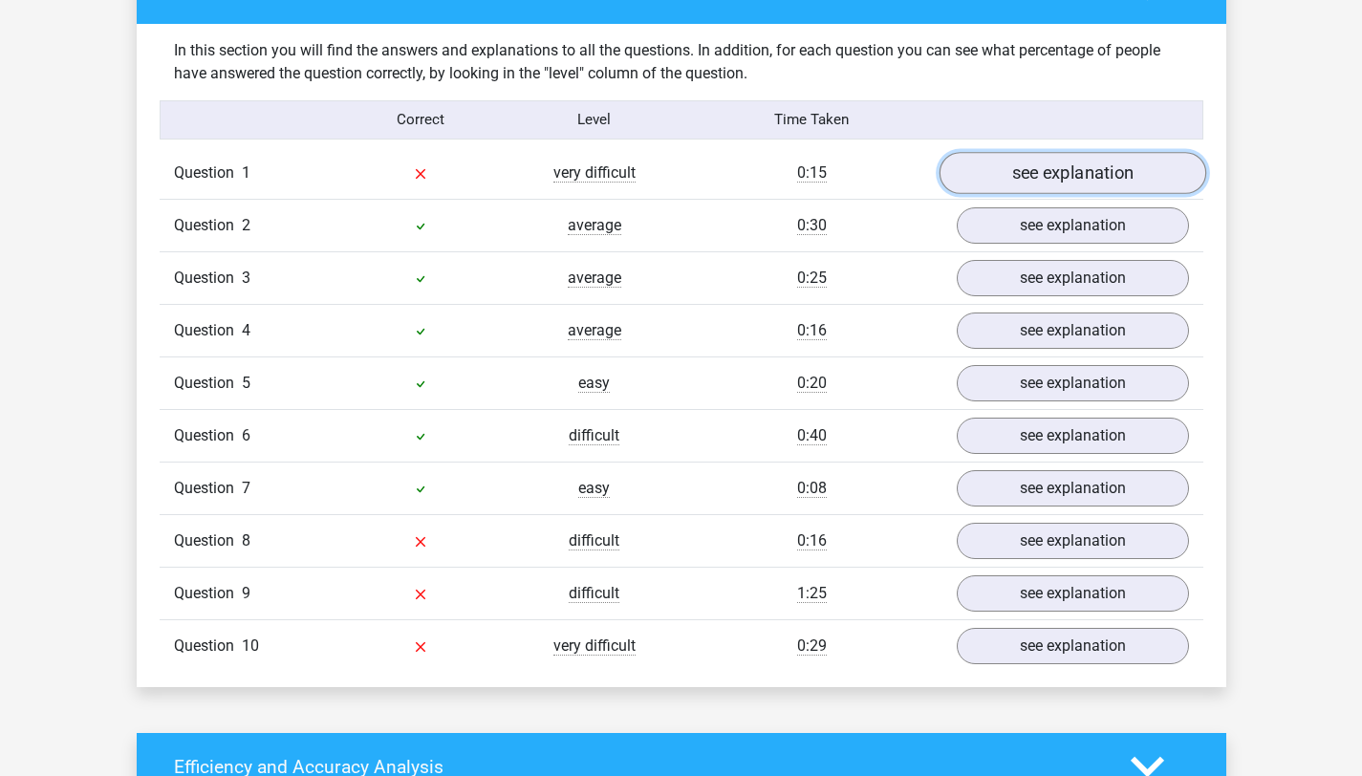
click at [1128, 163] on link "see explanation" at bounding box center [1072, 173] width 267 height 42
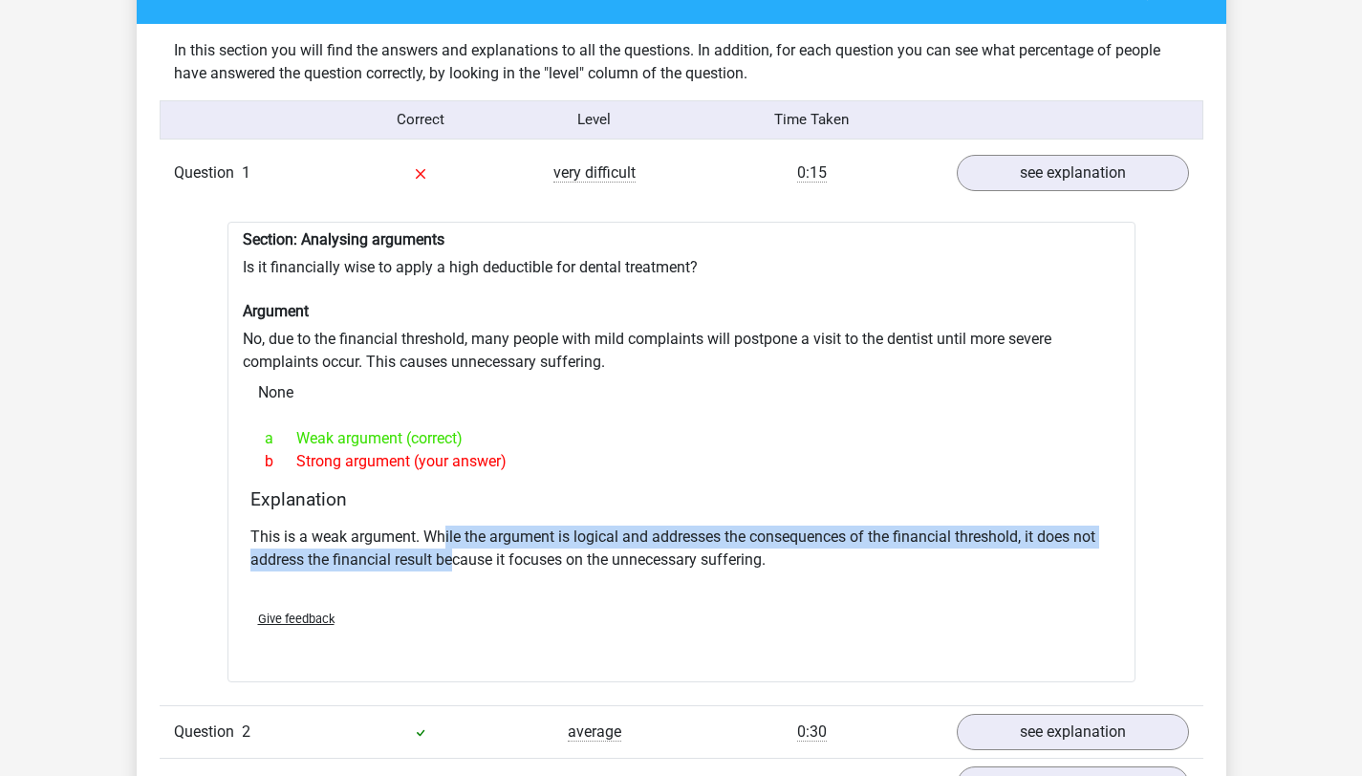
drag, startPoint x: 445, startPoint y: 522, endPoint x: 450, endPoint y: 542, distance: 20.6
click at [450, 542] on p "This is a weak argument. While the argument is logical and addresses the conseq…" at bounding box center [681, 549] width 862 height 46
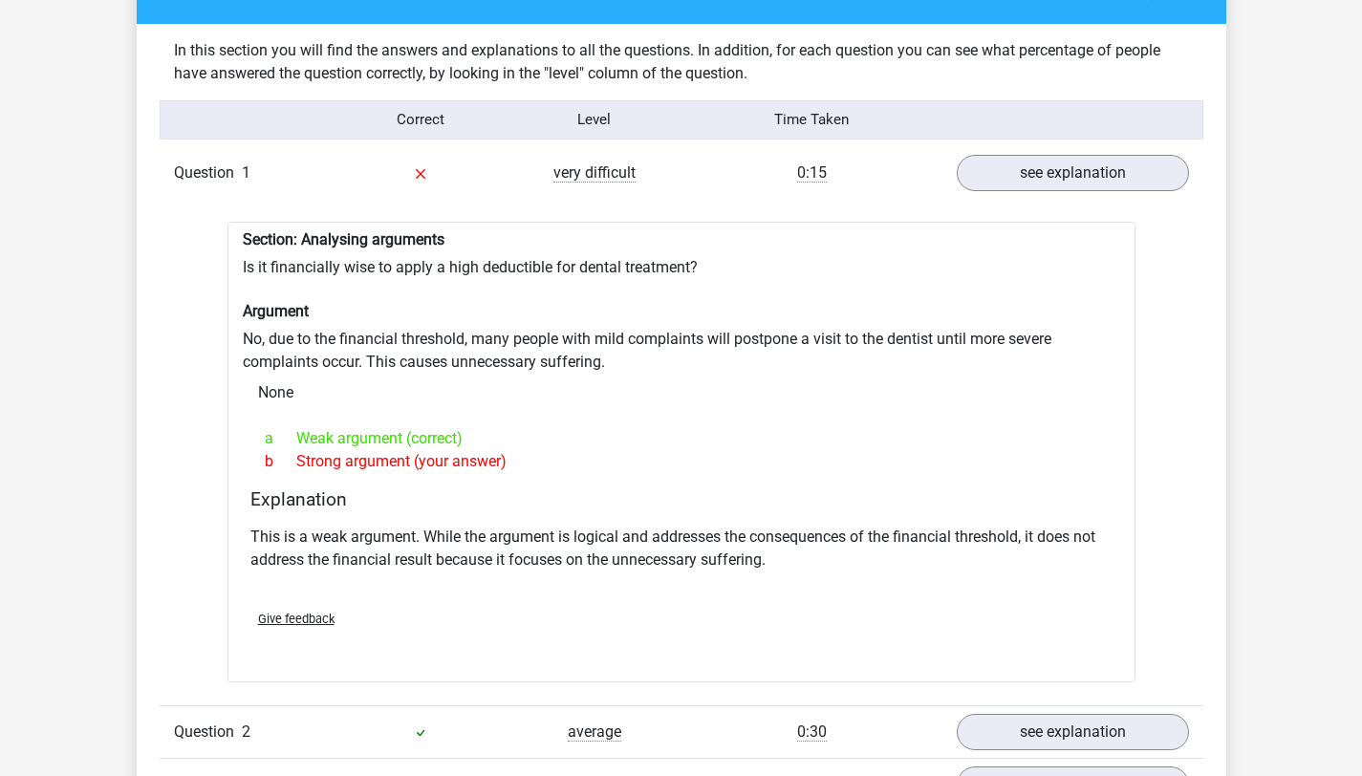
drag, startPoint x: 552, startPoint y: 518, endPoint x: 552, endPoint y: 535, distance: 17.2
click at [552, 535] on p "This is a weak argument. While the argument is logical and addresses the conseq…" at bounding box center [681, 549] width 862 height 46
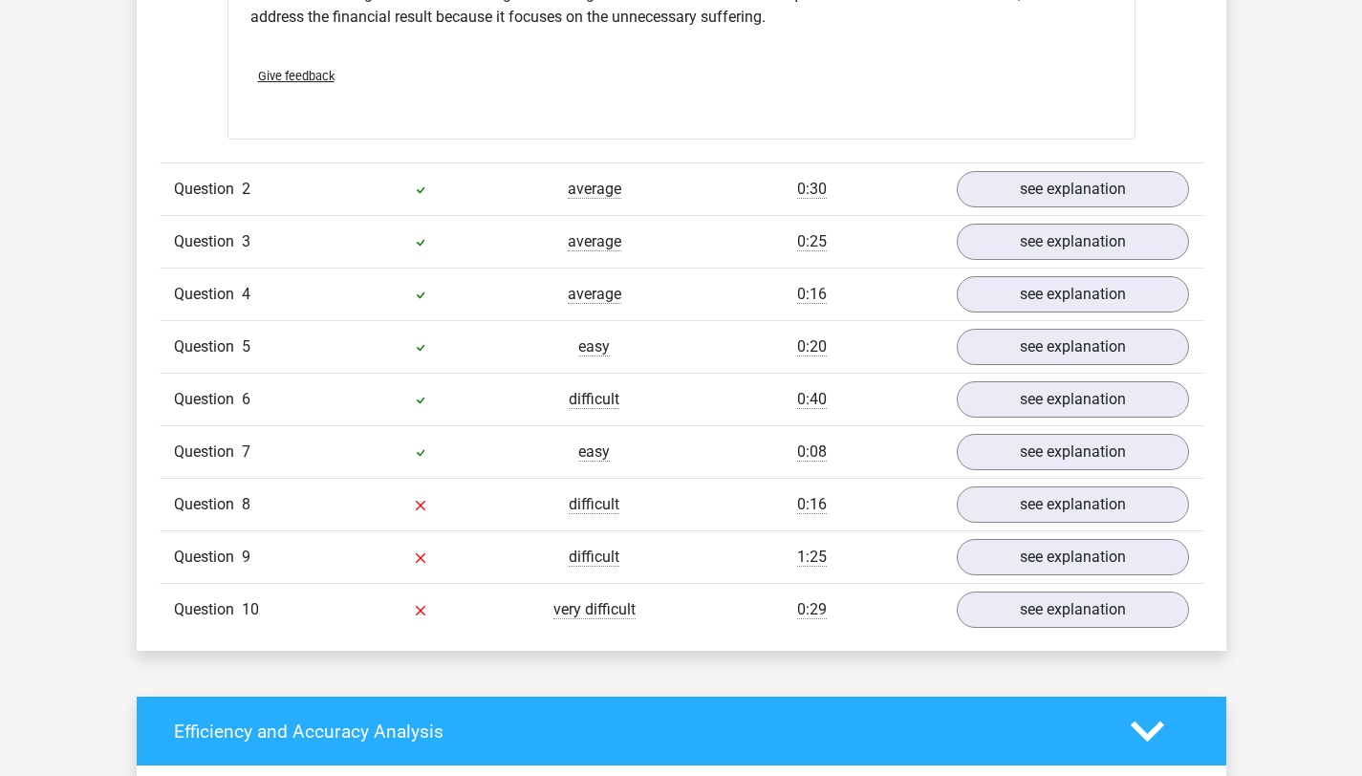
scroll to position [2024, 0]
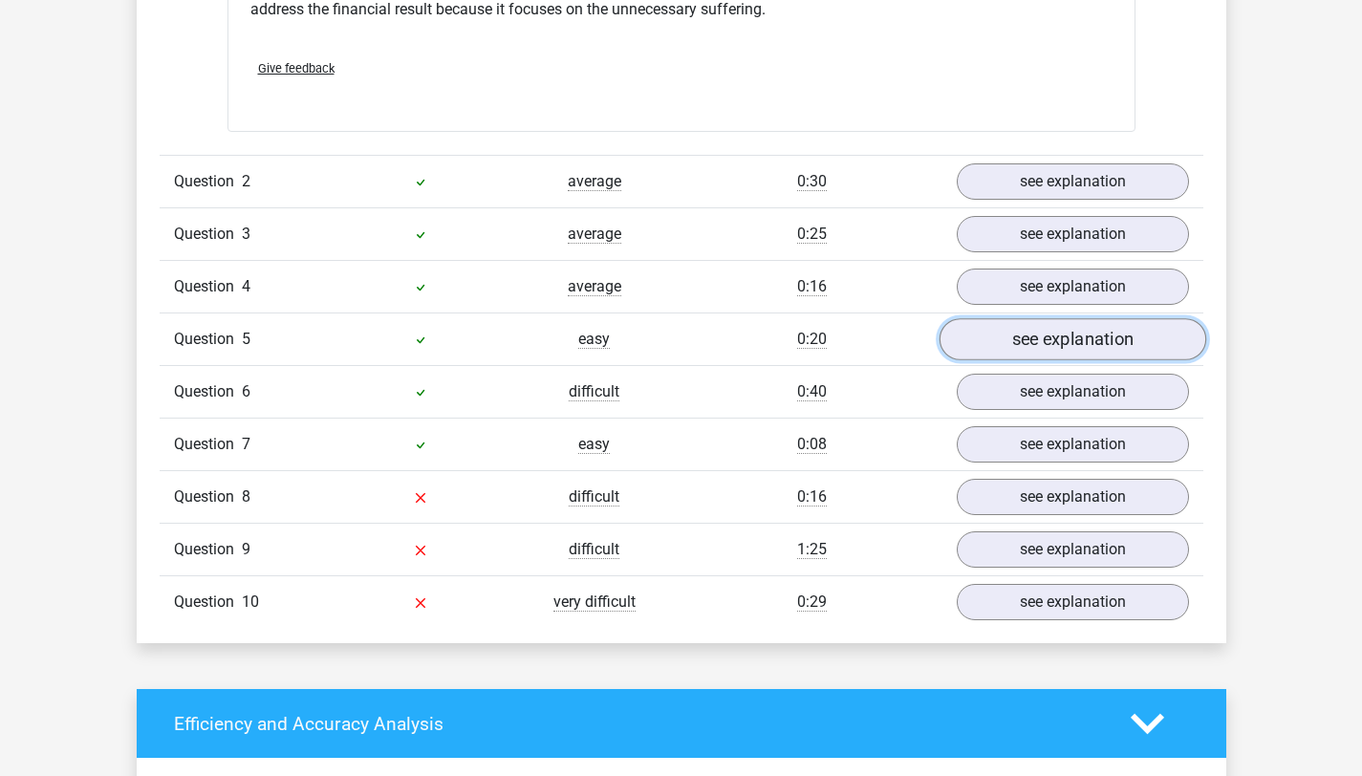
click at [1071, 335] on link "see explanation" at bounding box center [1072, 340] width 267 height 42
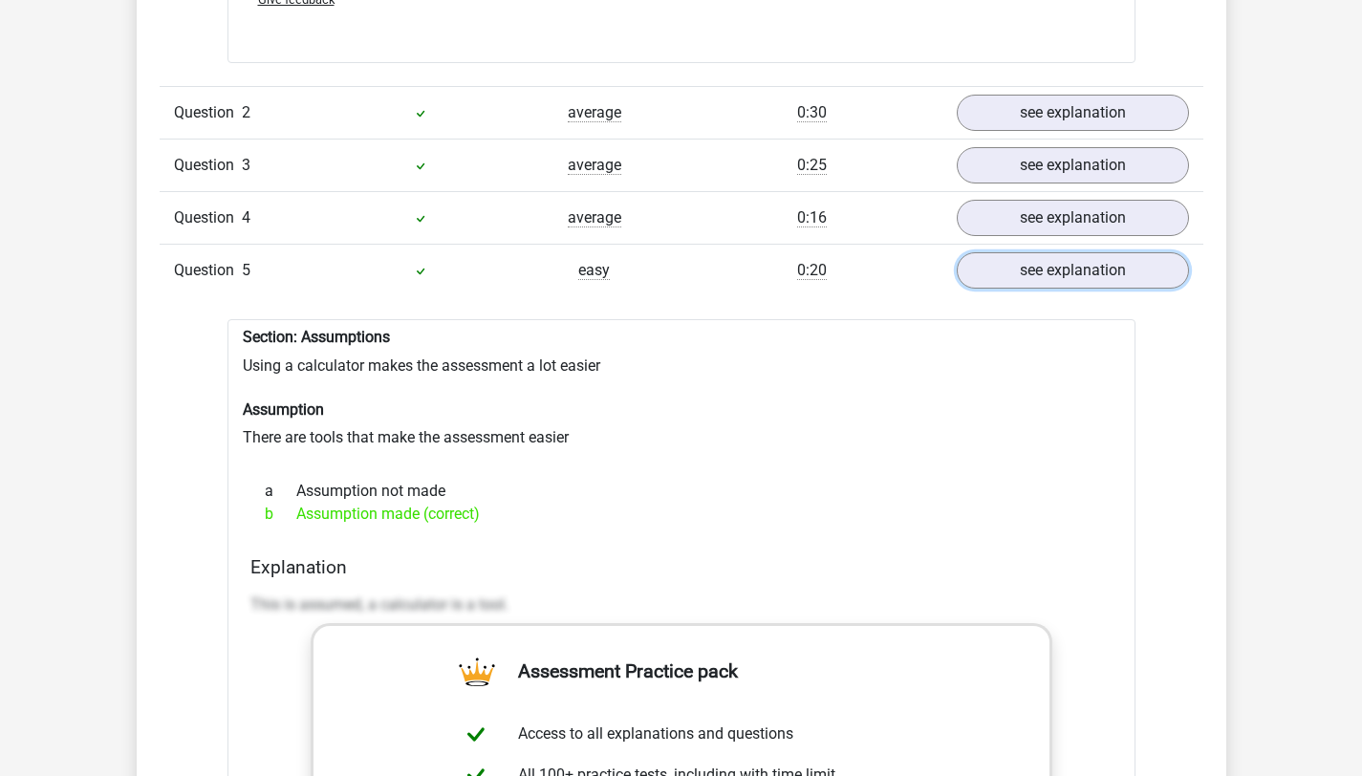
scroll to position [2043, 0]
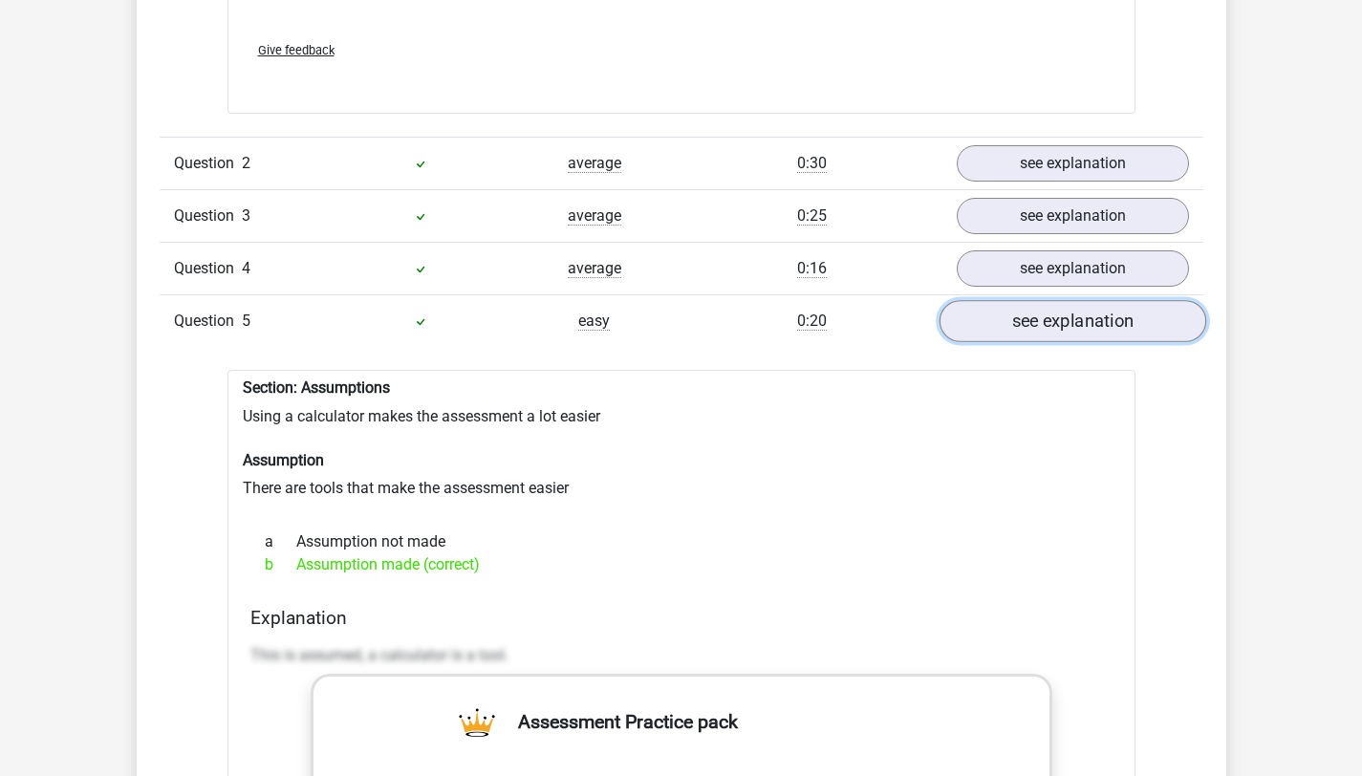
click at [1068, 307] on link "see explanation" at bounding box center [1072, 322] width 267 height 42
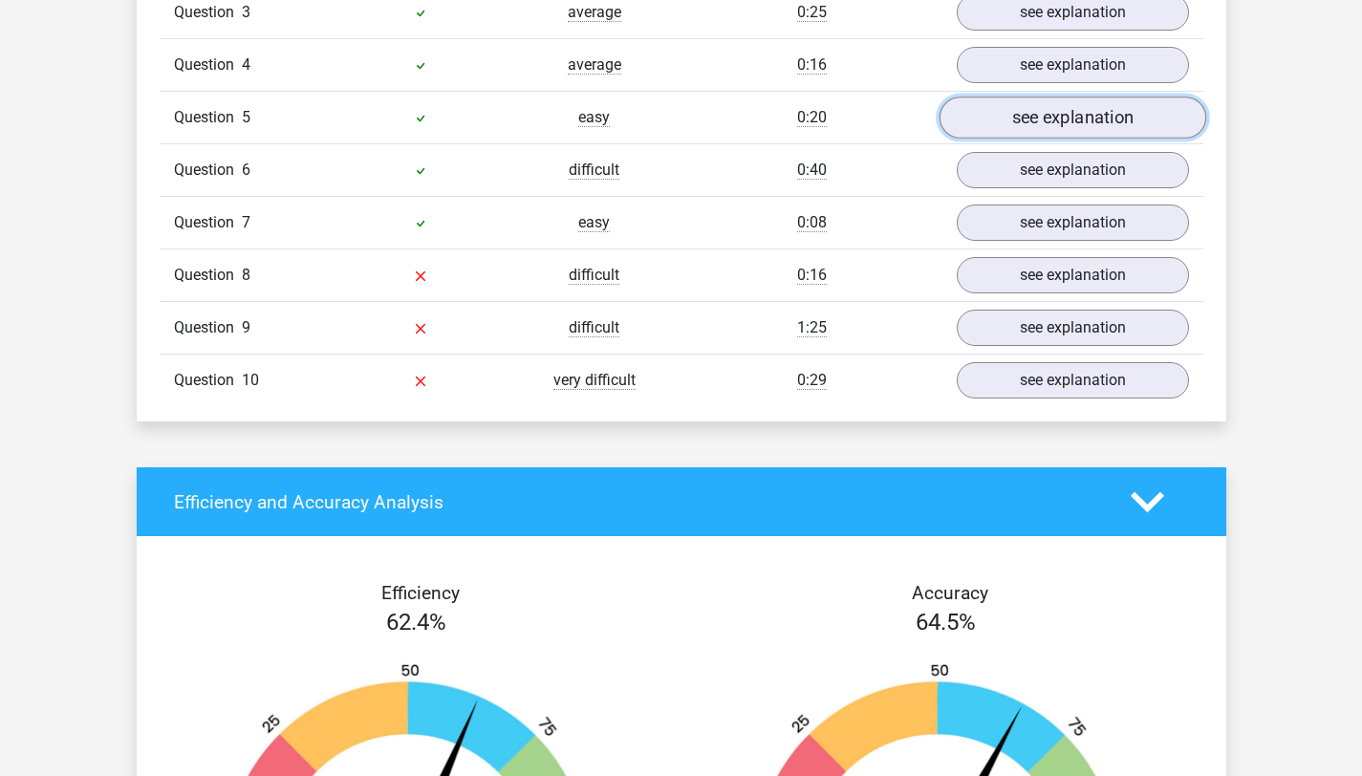
scroll to position [2244, 0]
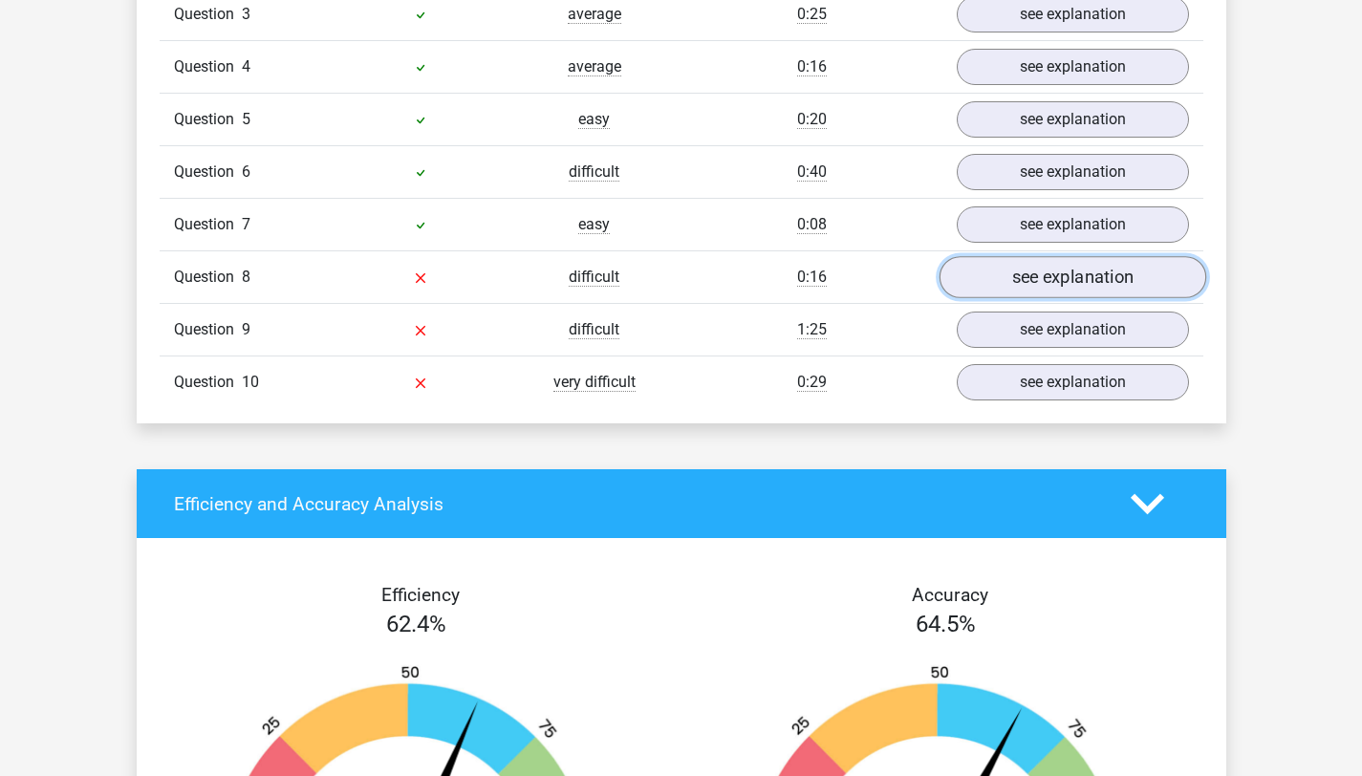
click at [1099, 257] on link "see explanation" at bounding box center [1072, 278] width 267 height 42
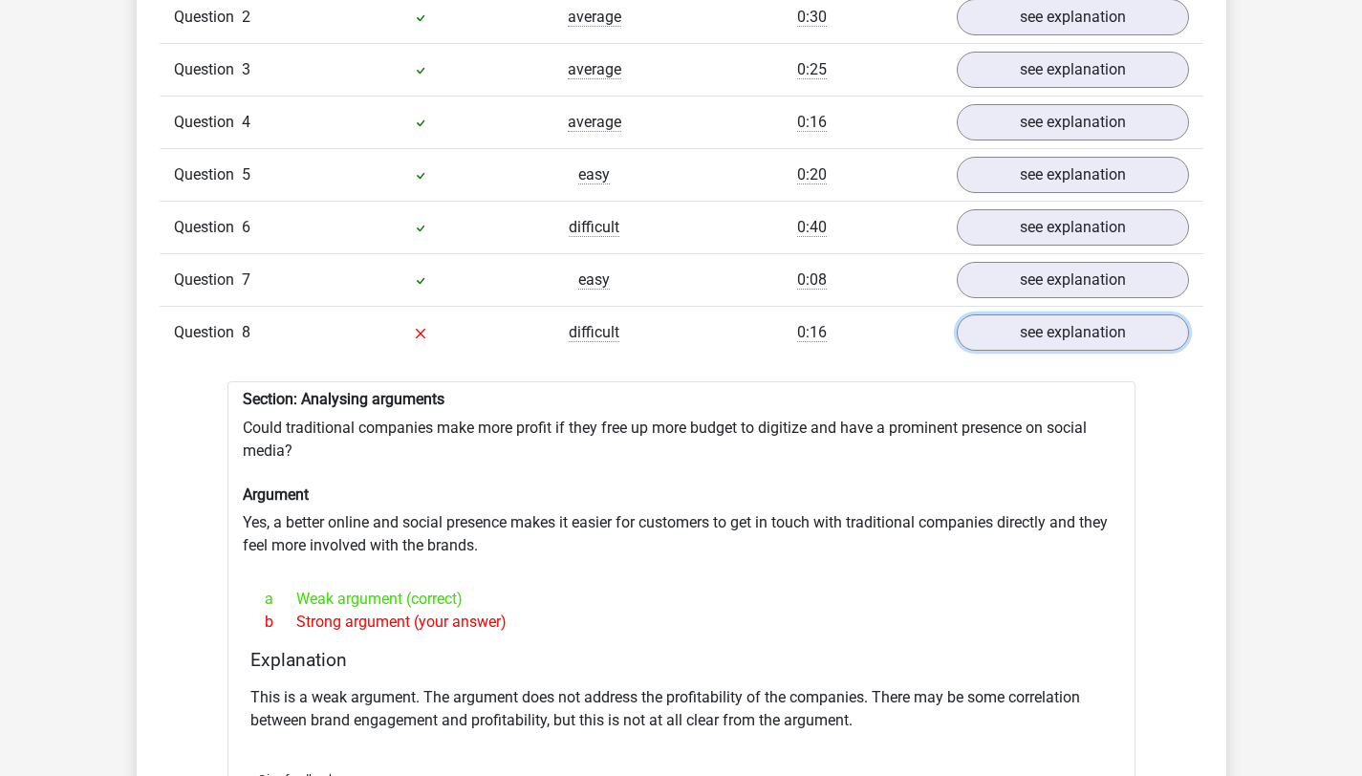
scroll to position [2151, 0]
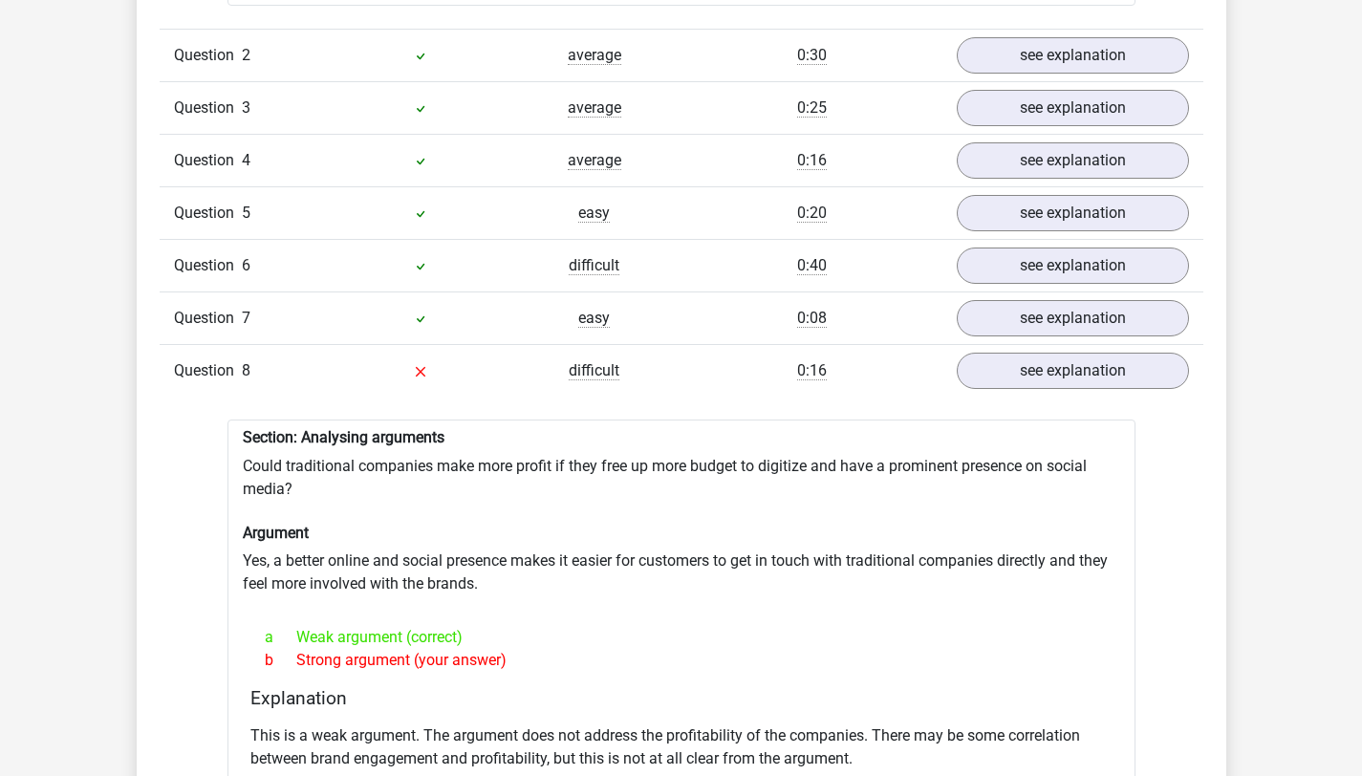
click at [1119, 226] on div "Question 5 easy 0:20 see explanation" at bounding box center [682, 212] width 1044 height 53
click at [1112, 246] on link "see explanation" at bounding box center [1072, 267] width 267 height 42
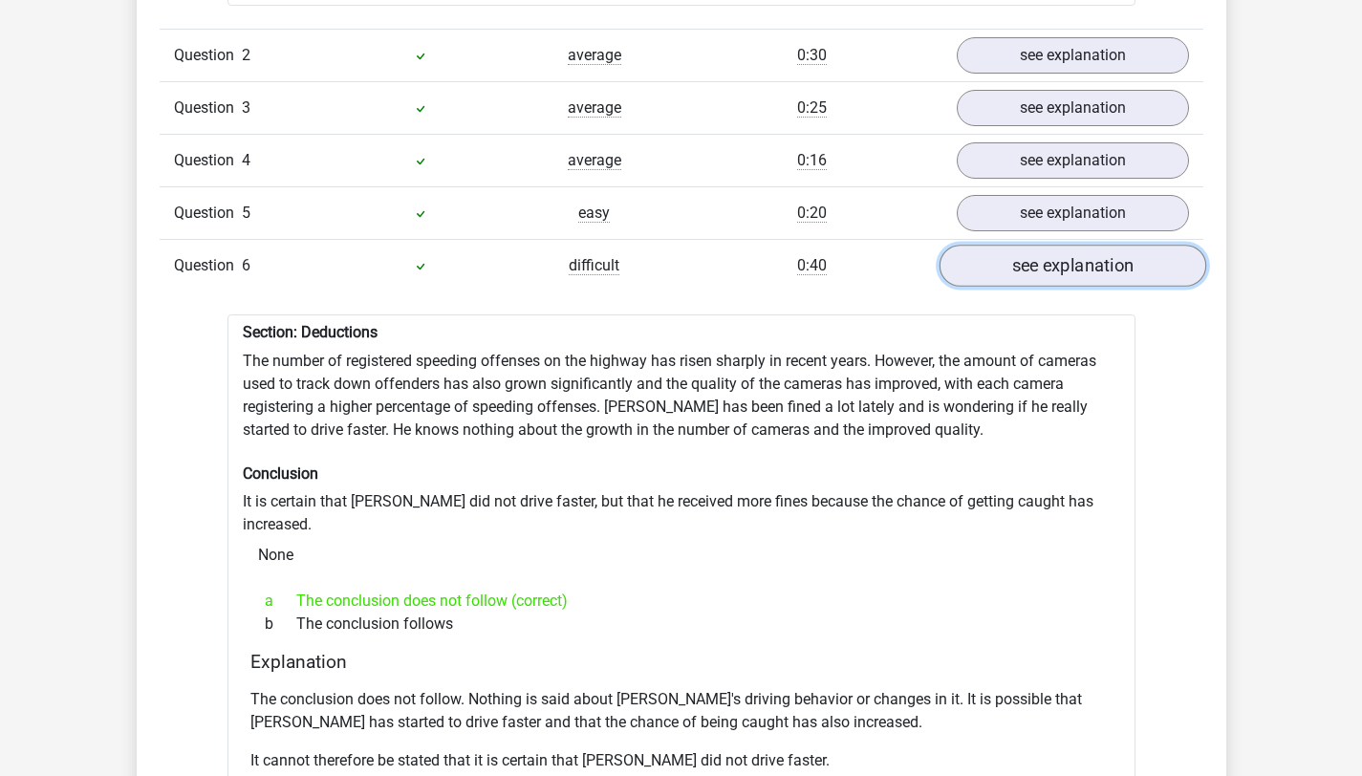
click at [1112, 247] on link "see explanation" at bounding box center [1072, 267] width 267 height 42
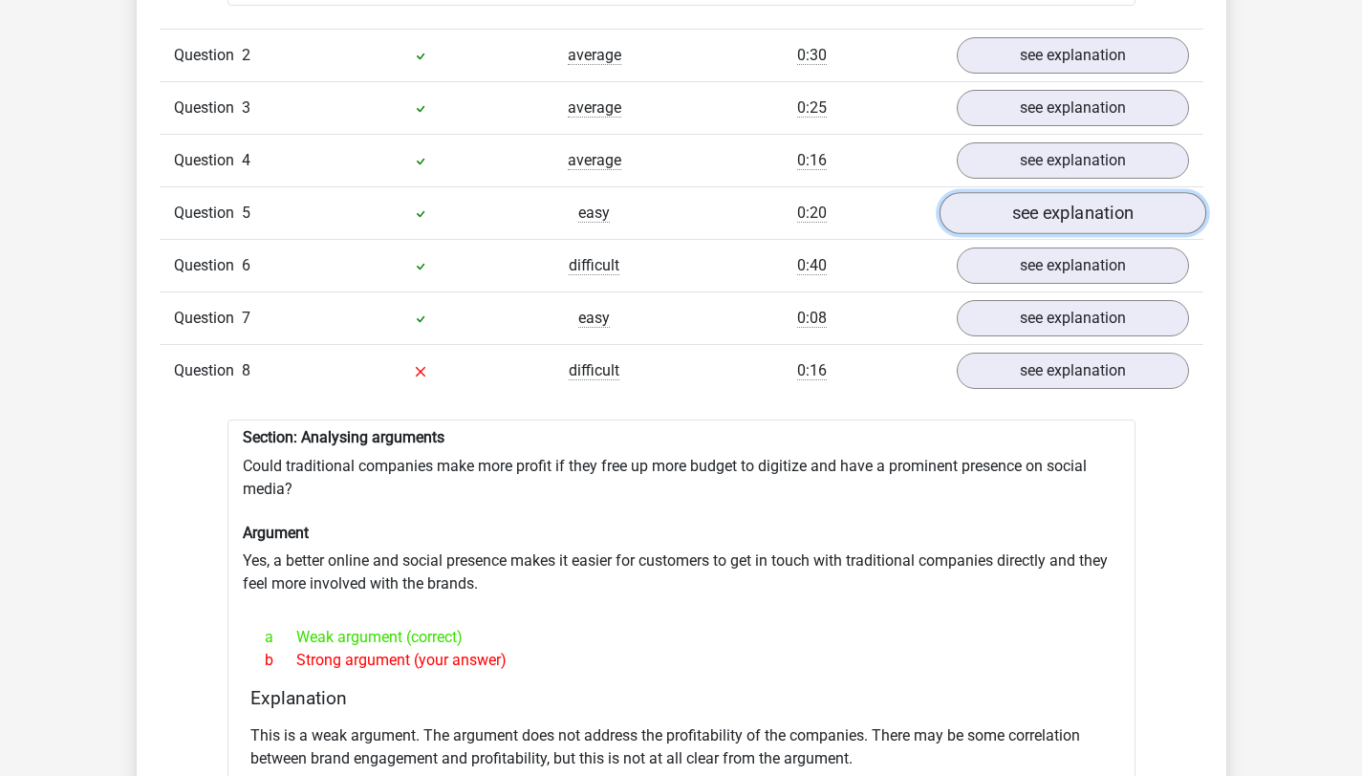
click at [1080, 193] on link "see explanation" at bounding box center [1072, 214] width 267 height 42
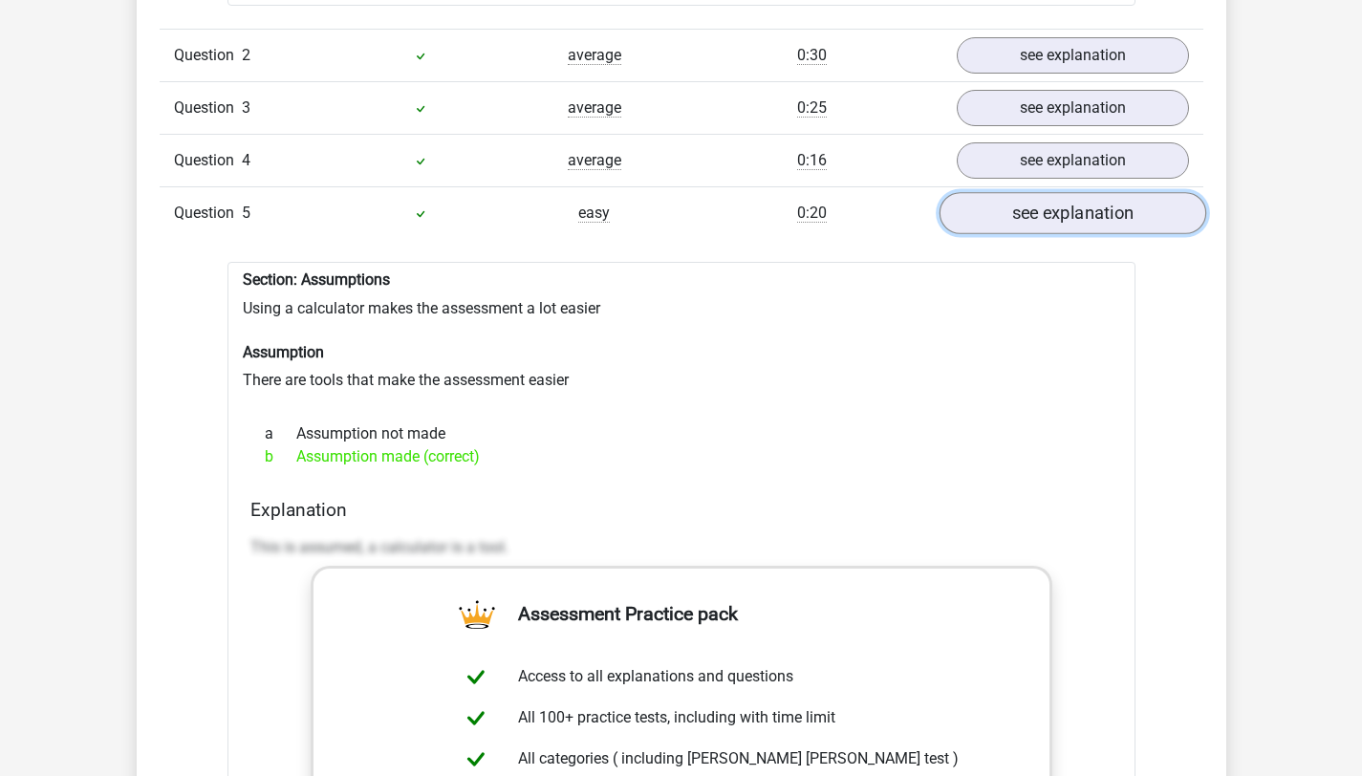
click at [1080, 193] on link "see explanation" at bounding box center [1072, 214] width 267 height 42
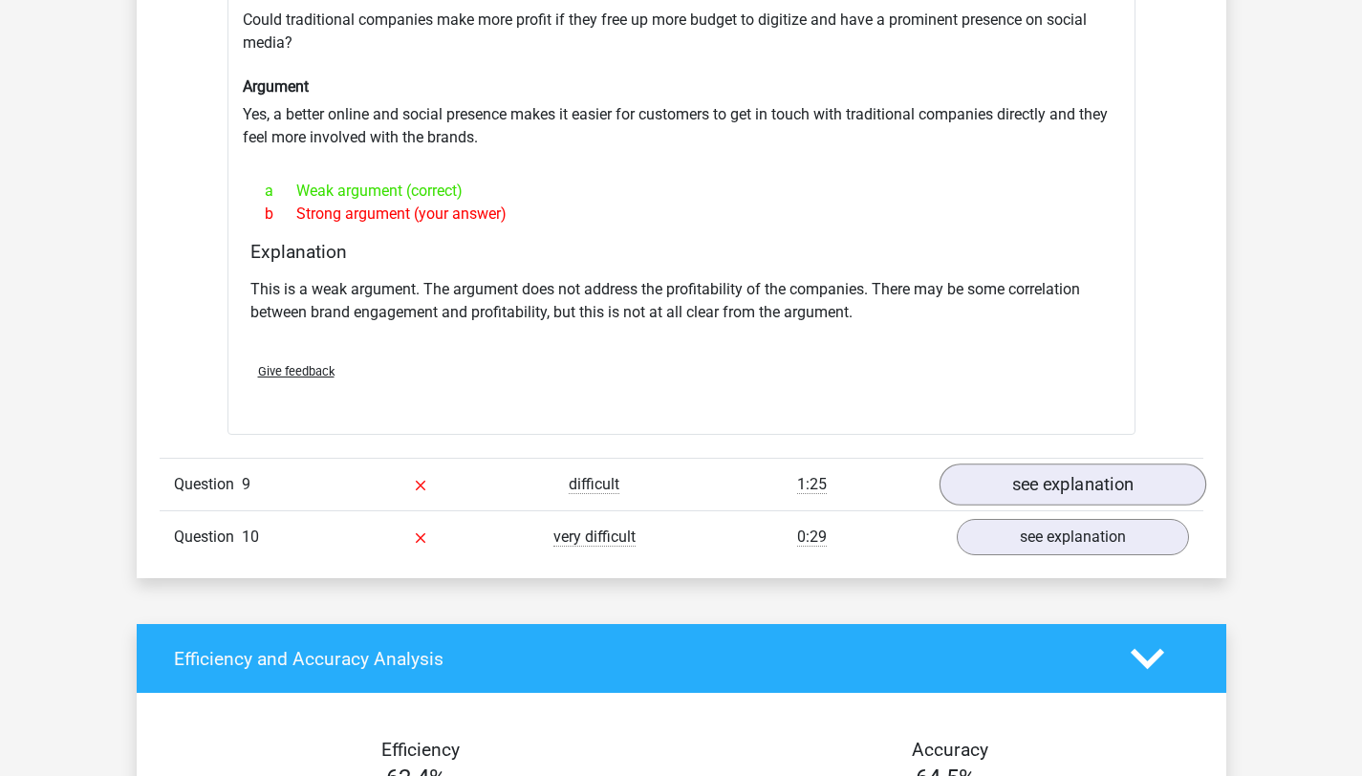
scroll to position [2608, 0]
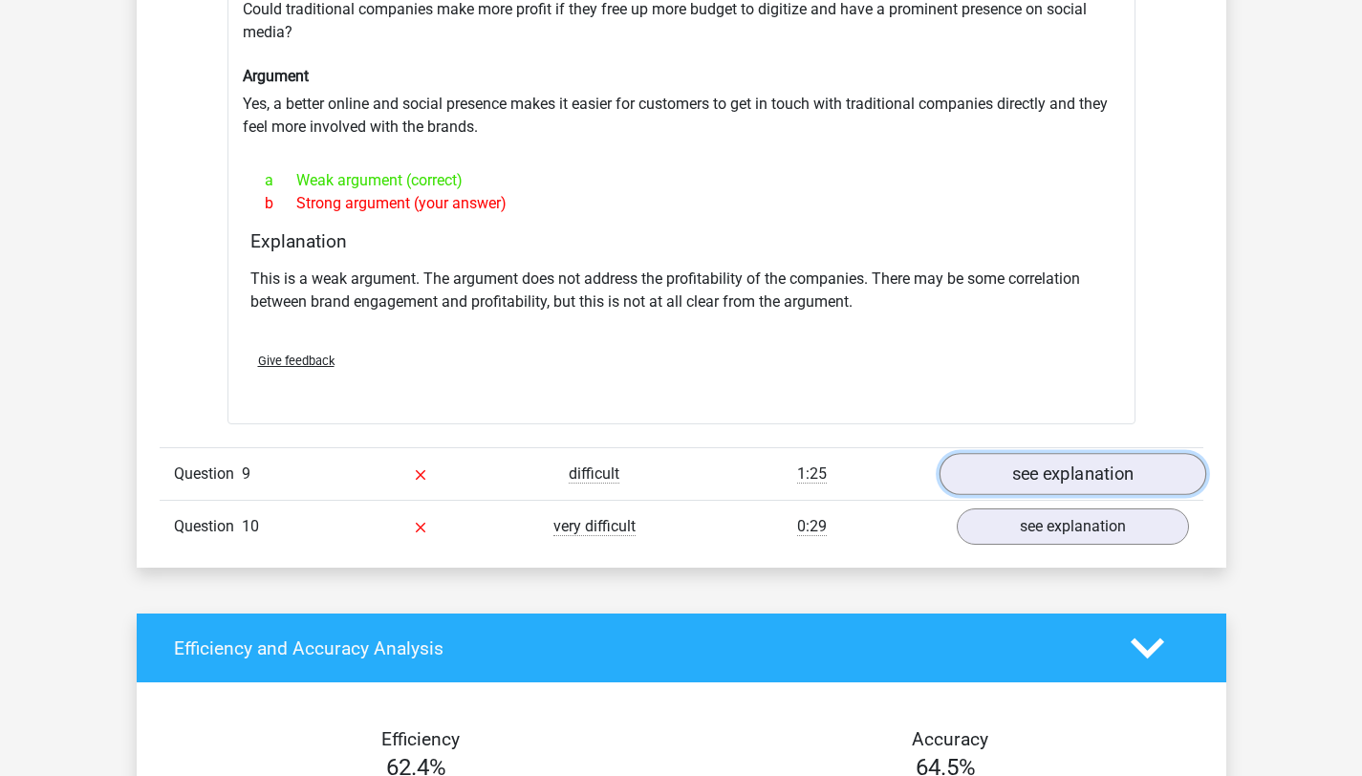
click at [1152, 453] on link "see explanation" at bounding box center [1072, 474] width 267 height 42
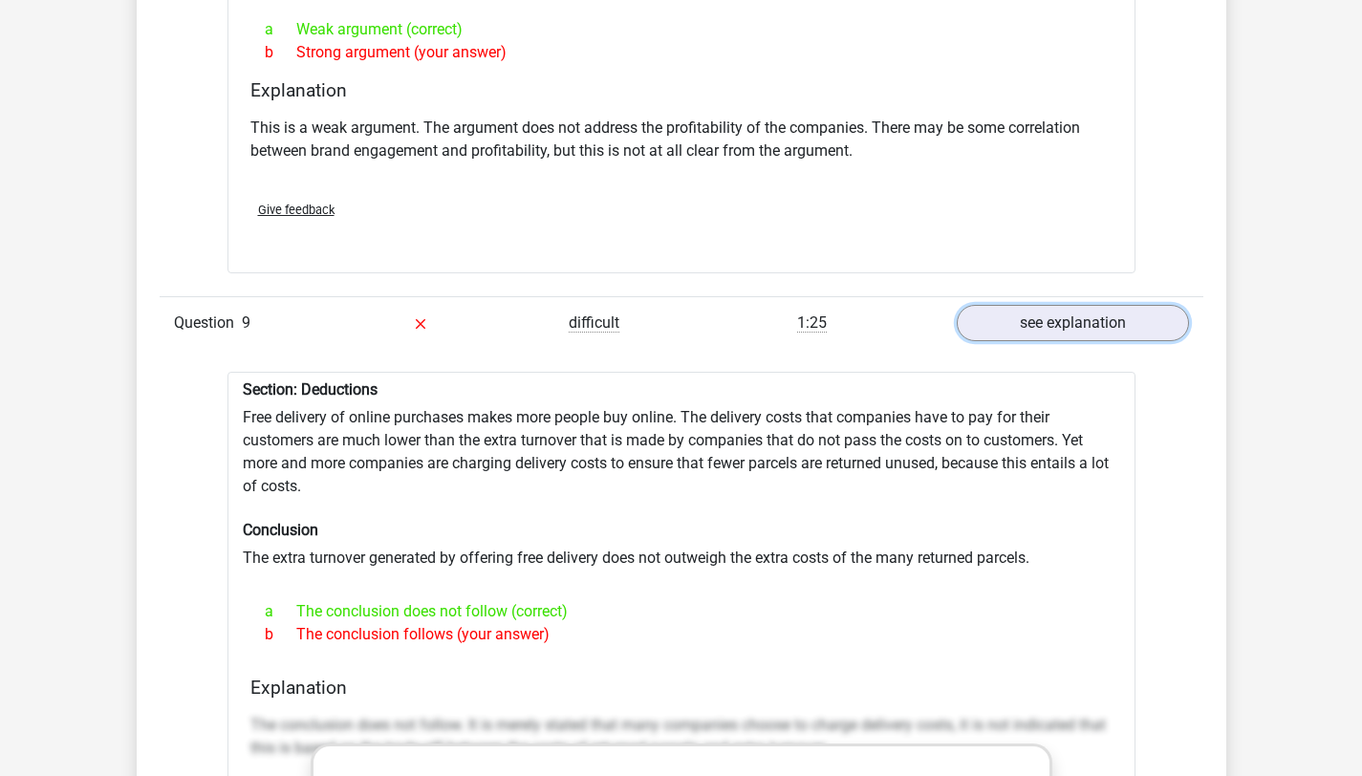
scroll to position [2824, 0]
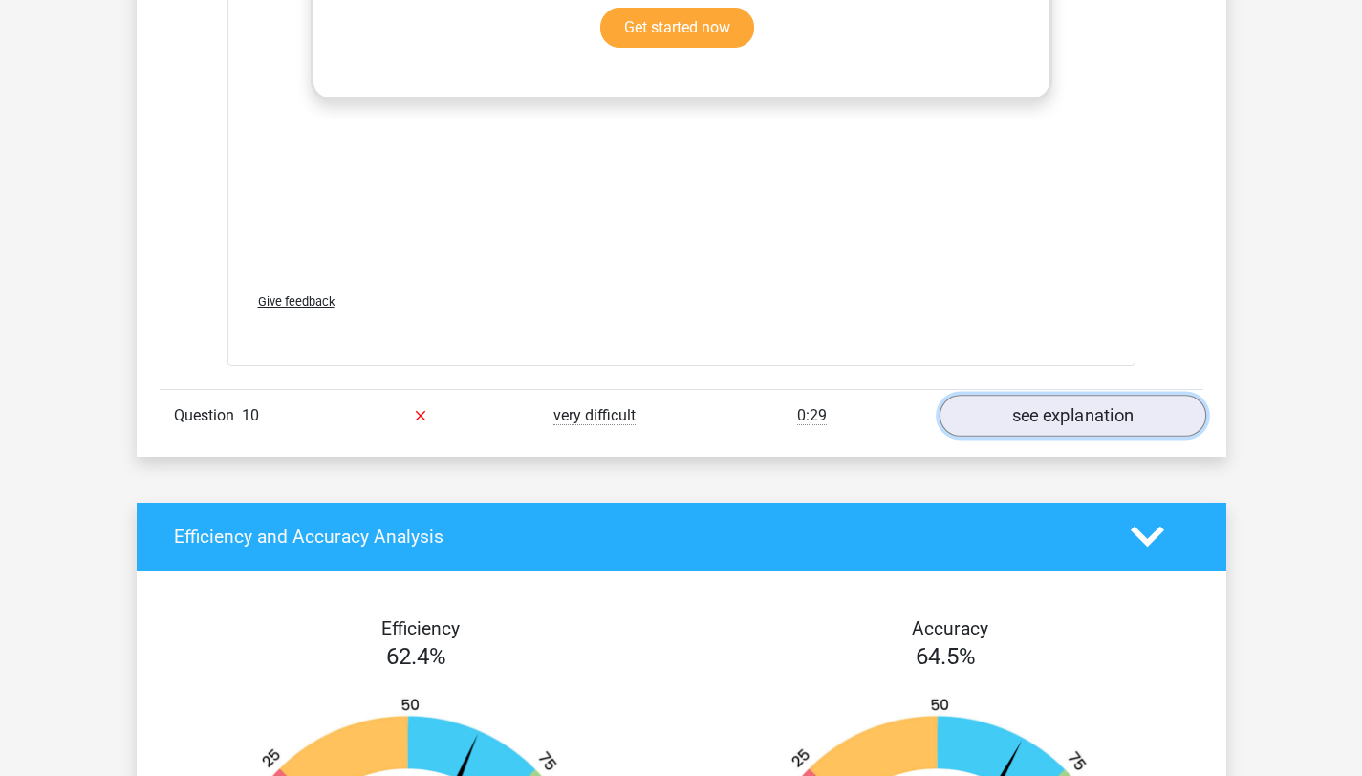
click at [1065, 400] on link "see explanation" at bounding box center [1072, 416] width 267 height 42
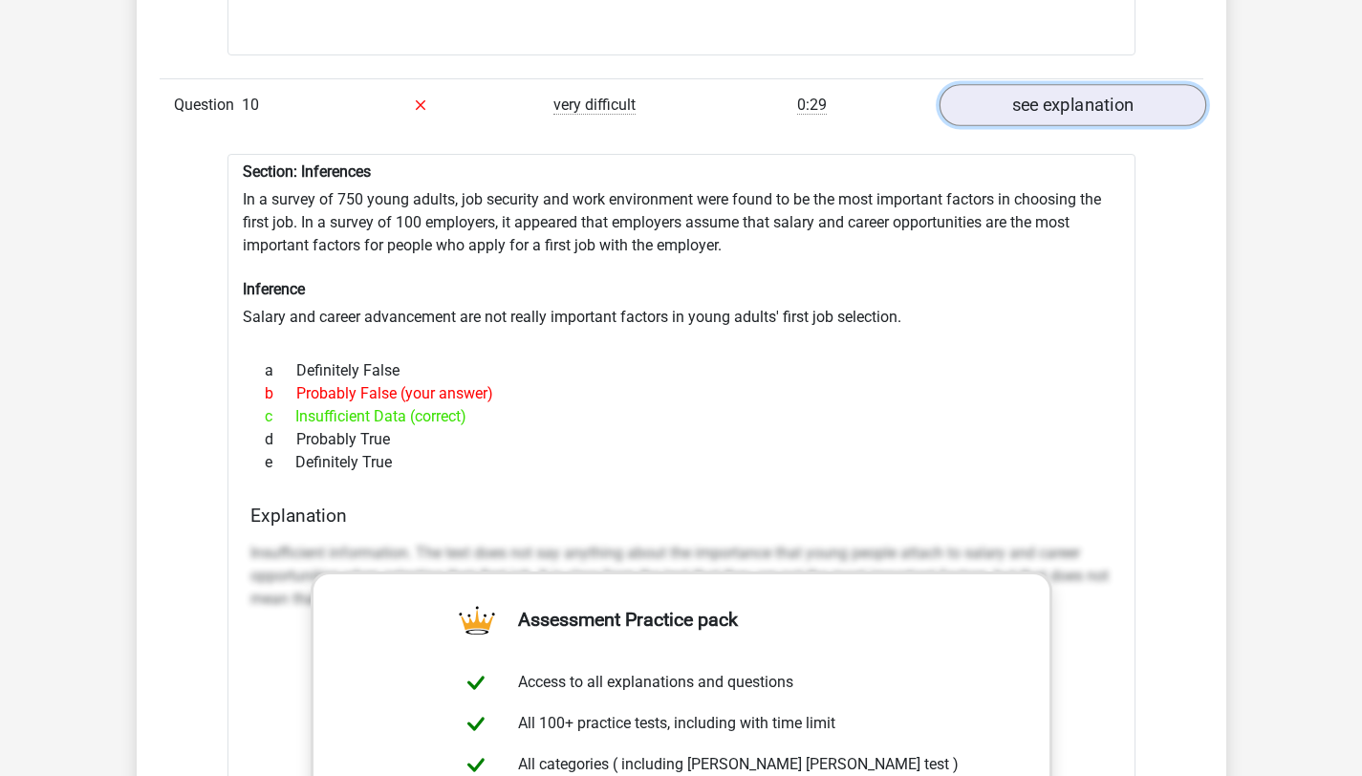
scroll to position [3983, 0]
